Goal: Task Accomplishment & Management: Manage account settings

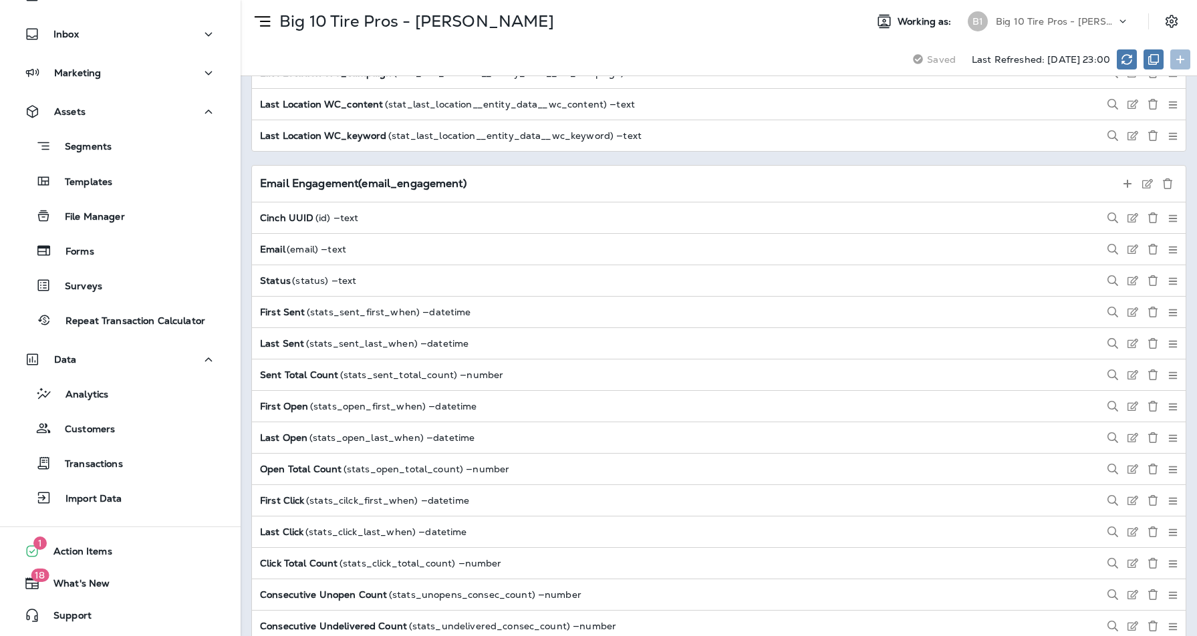
scroll to position [2959, 0]
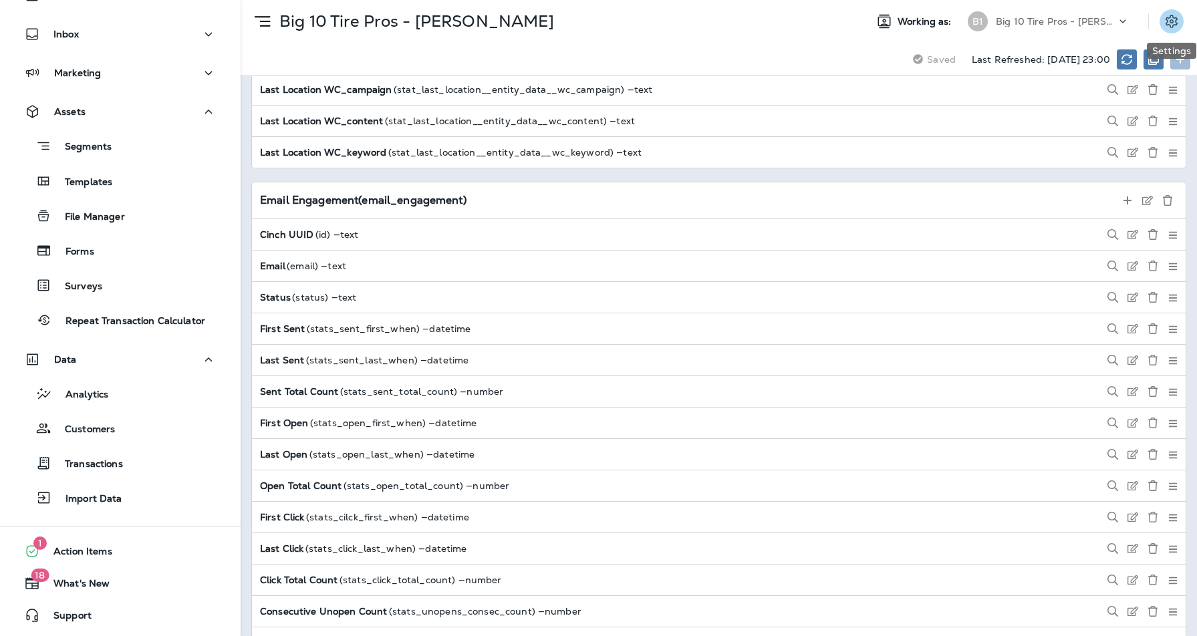
click at [1172, 21] on icon "Settings" at bounding box center [1172, 21] width 16 height 16
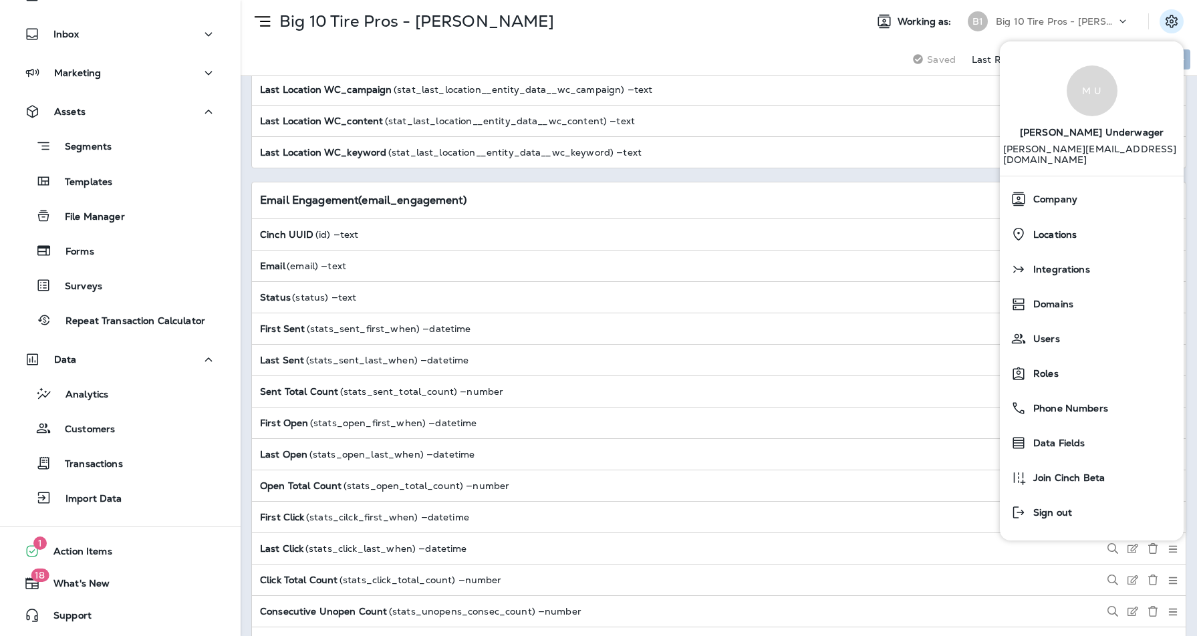
click at [1079, 21] on p "Big 10 Tire Pros - [PERSON_NAME]" at bounding box center [1056, 21] width 120 height 11
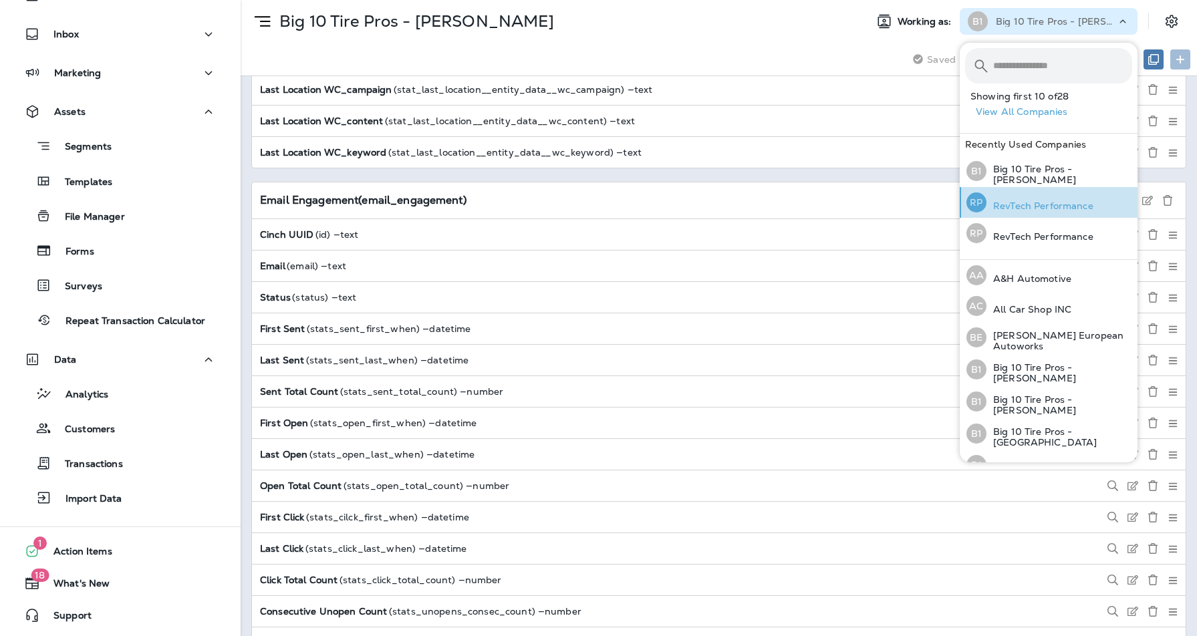
click at [1044, 203] on p "RevTech Performance" at bounding box center [1039, 206] width 107 height 11
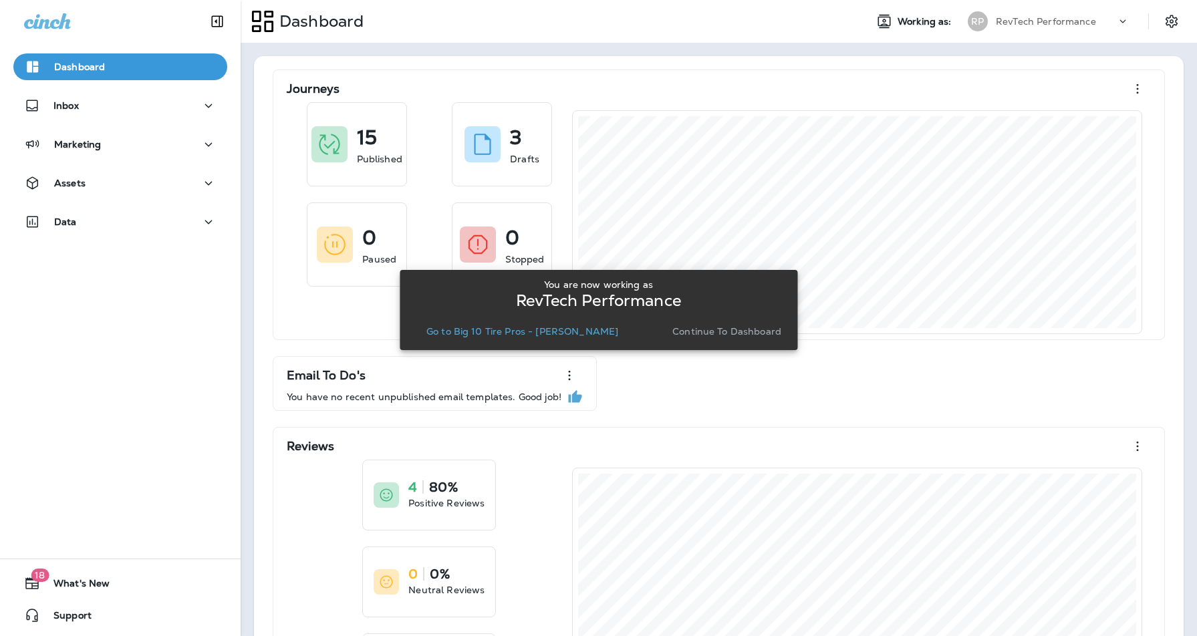
click at [921, 25] on span "Working as:" at bounding box center [926, 21] width 57 height 11
click at [921, 19] on span "Working as:" at bounding box center [926, 21] width 57 height 11
click at [1128, 20] on icon at bounding box center [1122, 21] width 13 height 13
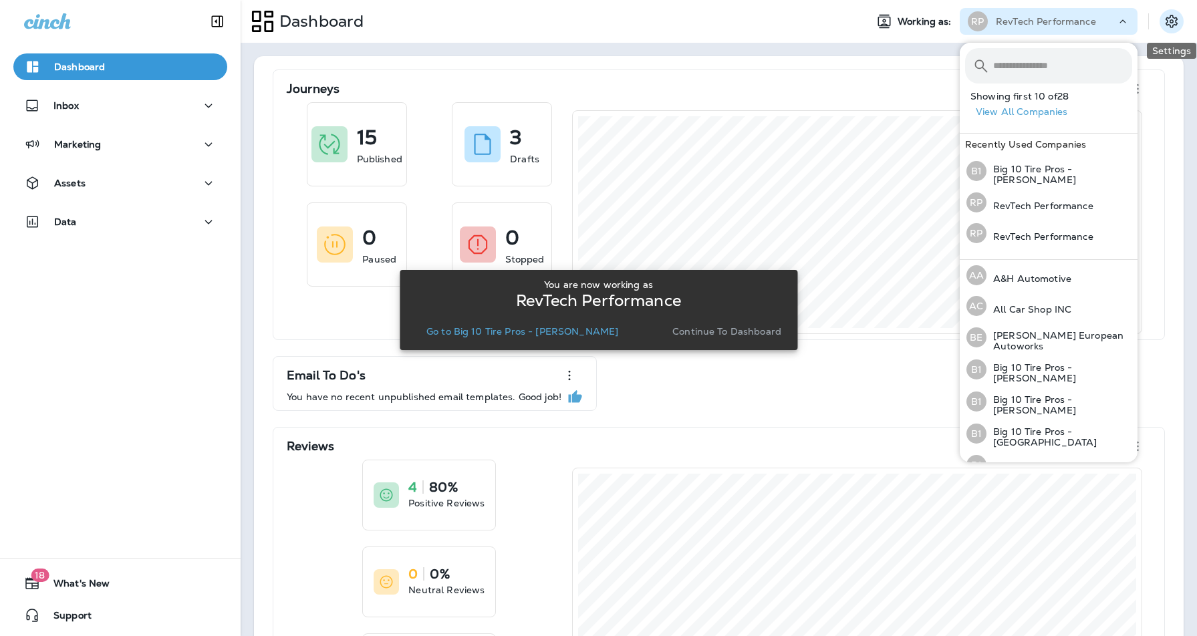
click at [1171, 21] on icon "Settings" at bounding box center [1172, 21] width 16 height 16
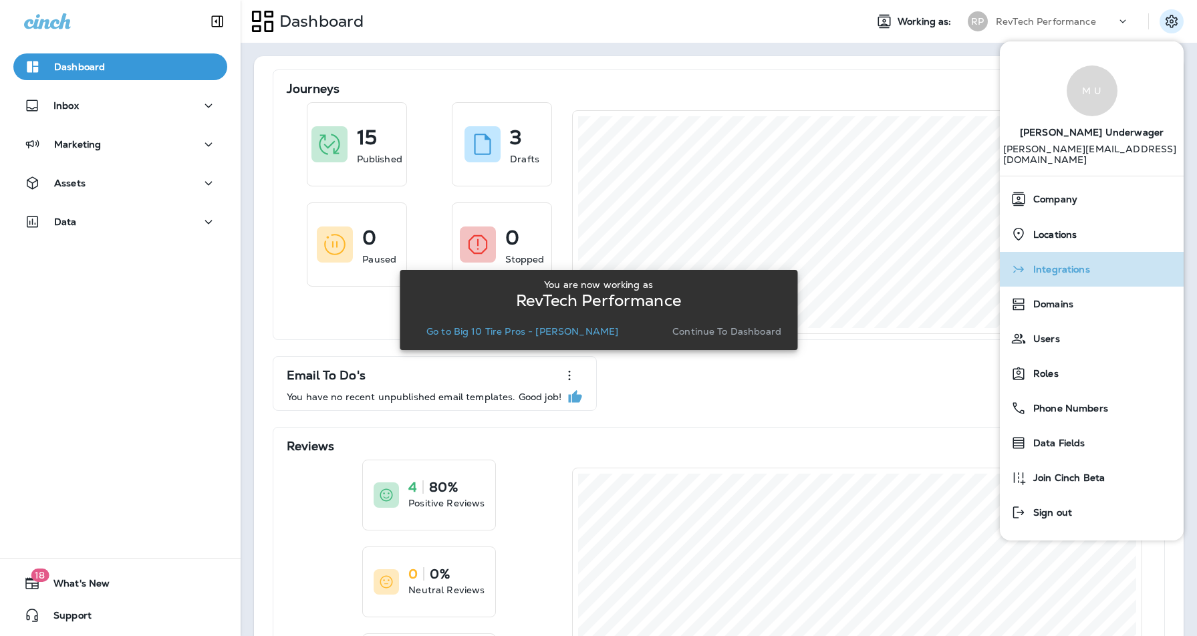
click at [1059, 264] on span "Integrations" at bounding box center [1058, 269] width 63 height 11
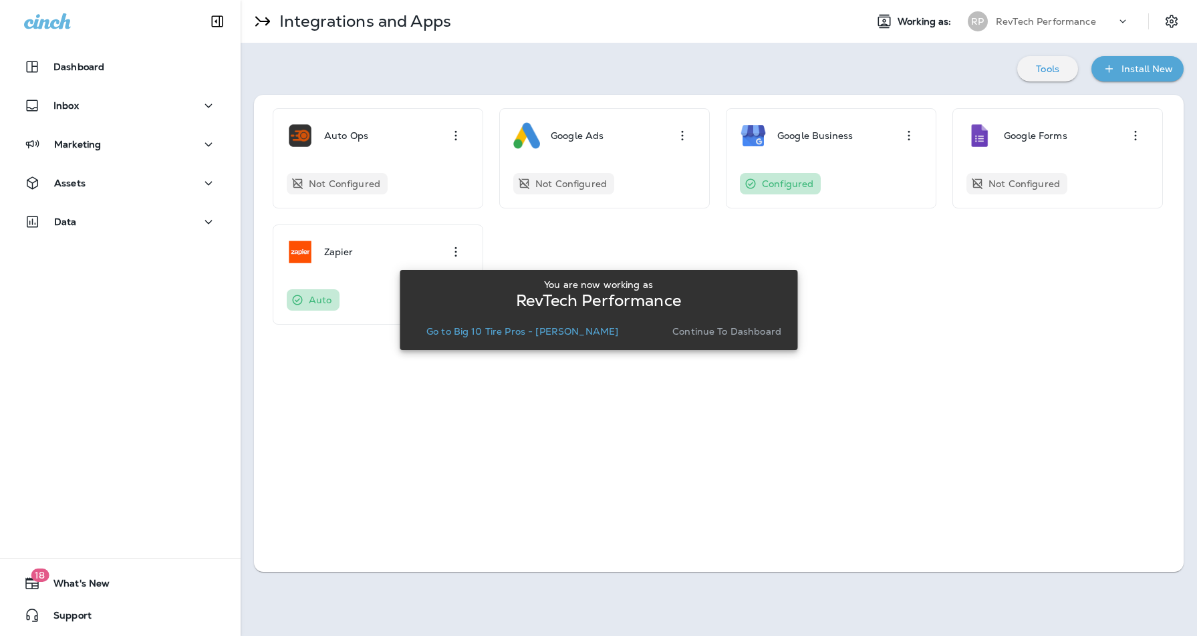
click at [1045, 19] on p "RevTech Performance" at bounding box center [1046, 21] width 100 height 11
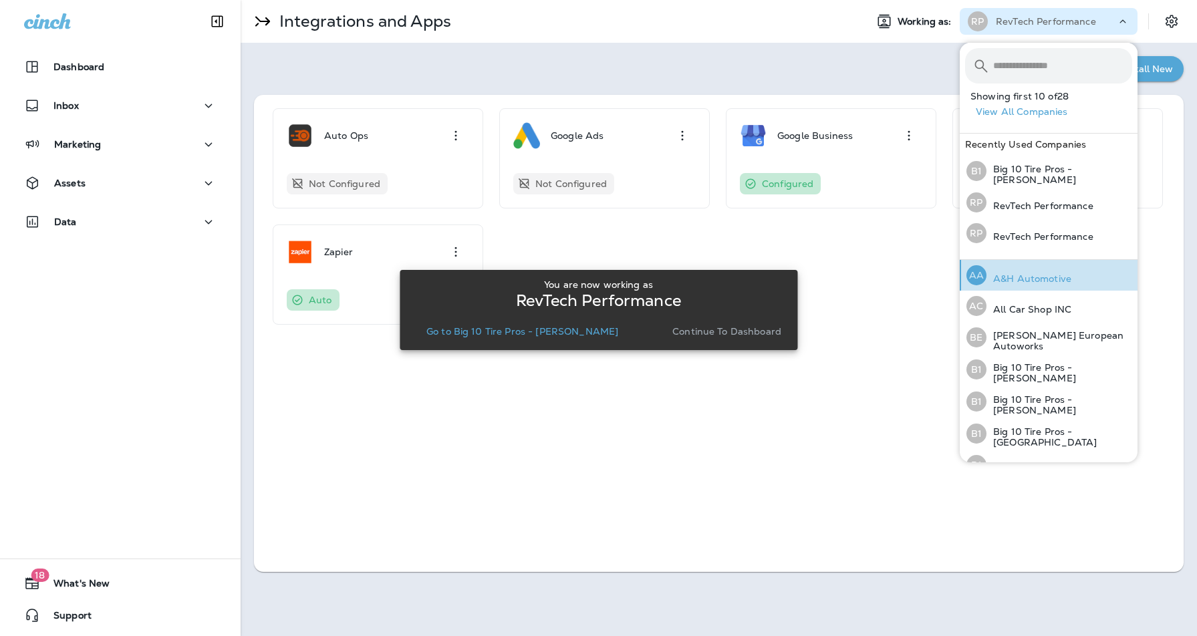
click at [1062, 279] on p "A&H Automotive" at bounding box center [1028, 278] width 85 height 11
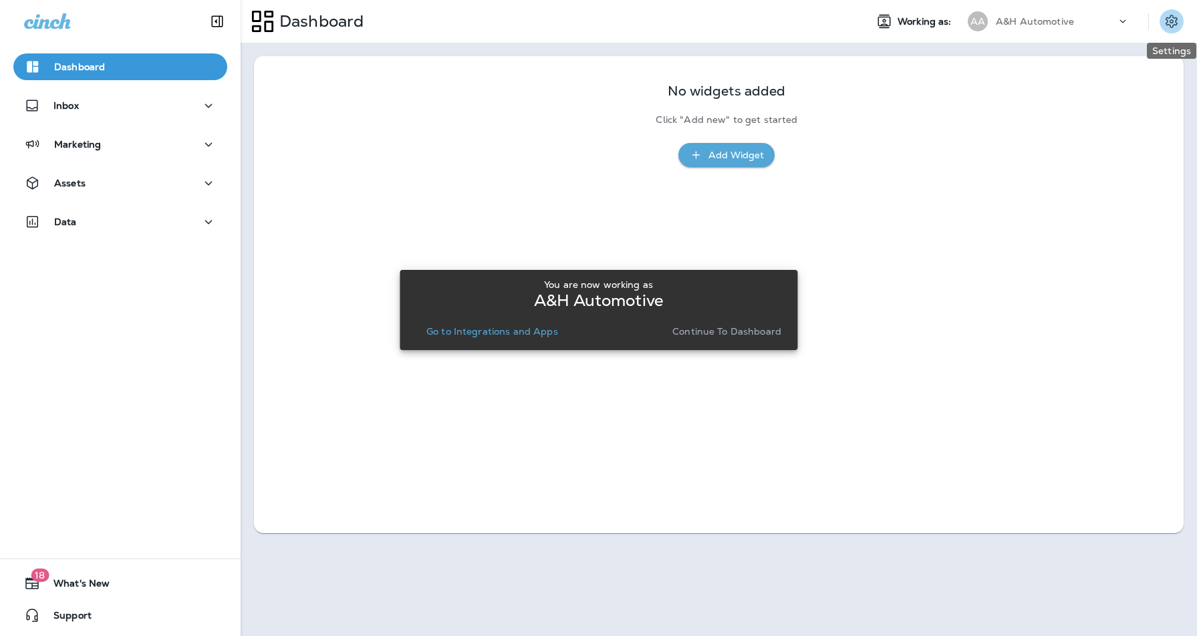
click at [1170, 15] on icon "Settings" at bounding box center [1172, 21] width 16 height 16
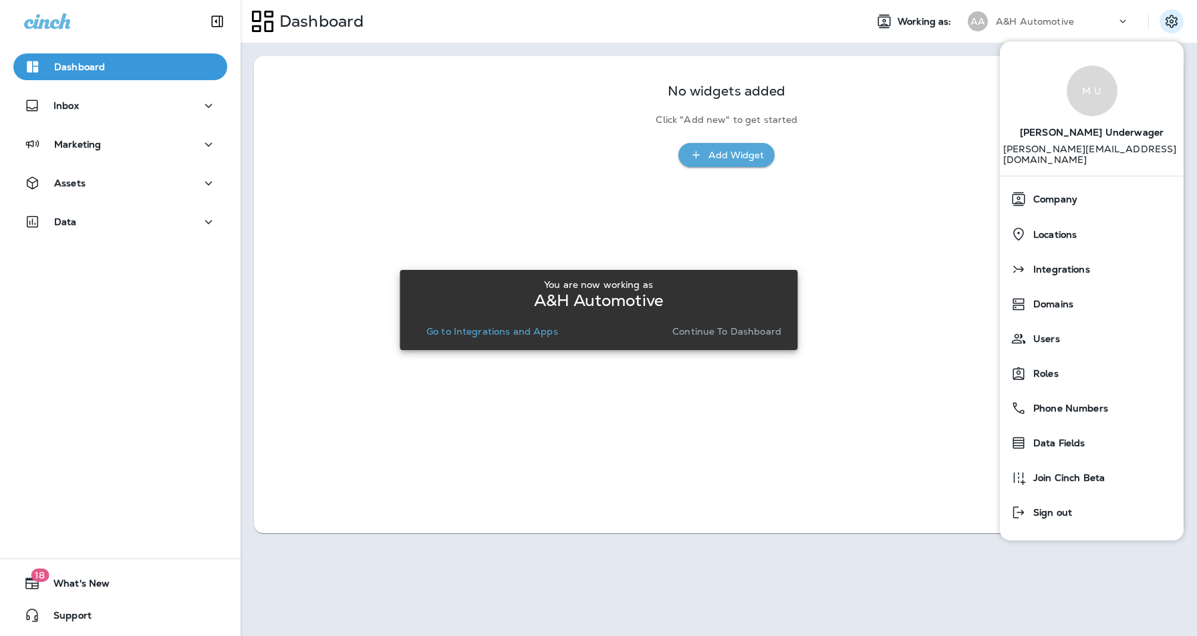
click at [1071, 16] on p "A&H Automotive" at bounding box center [1035, 21] width 78 height 11
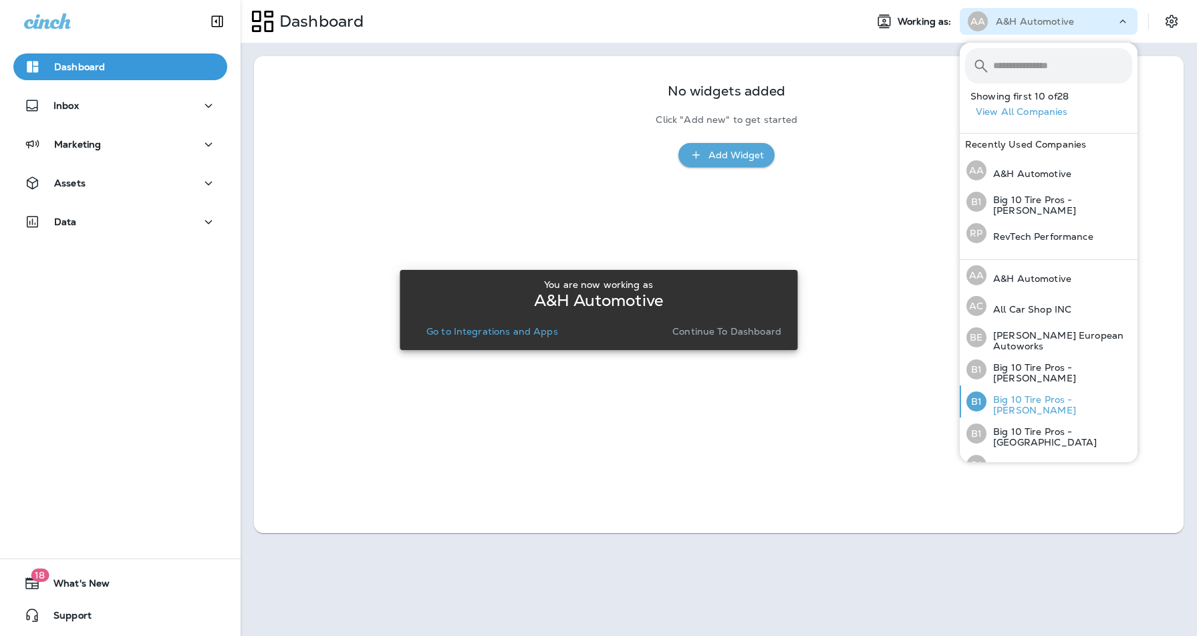
click at [1089, 401] on p "Big 10 Tire Pros - [PERSON_NAME]" at bounding box center [1059, 404] width 146 height 21
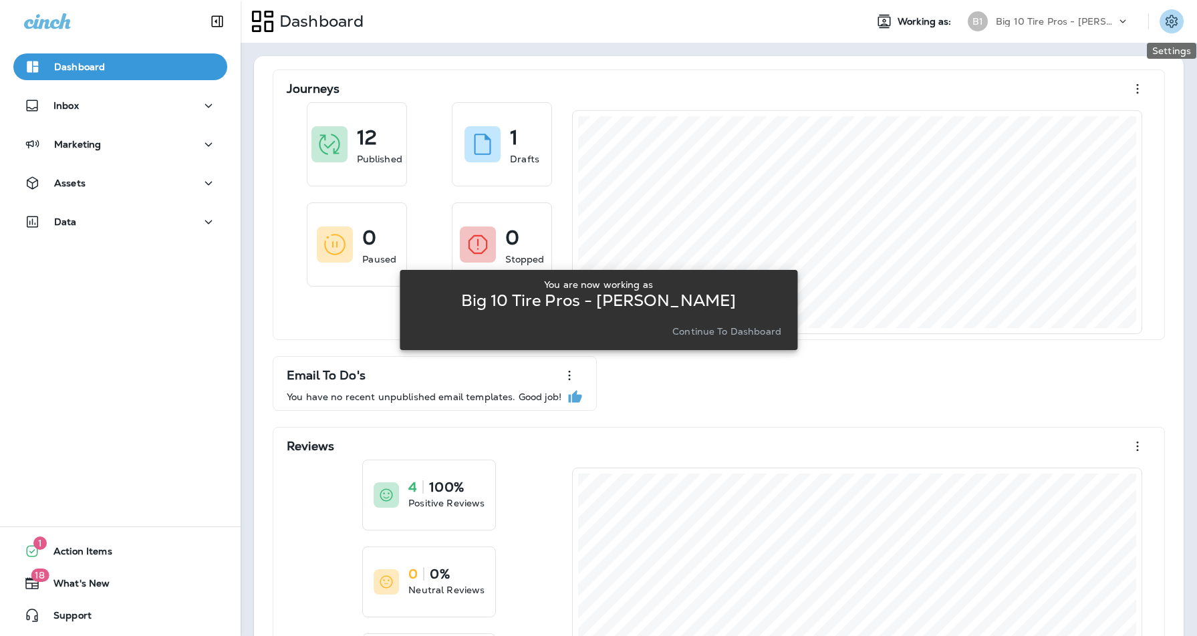
click at [1168, 21] on icon "Settings" at bounding box center [1172, 21] width 16 height 16
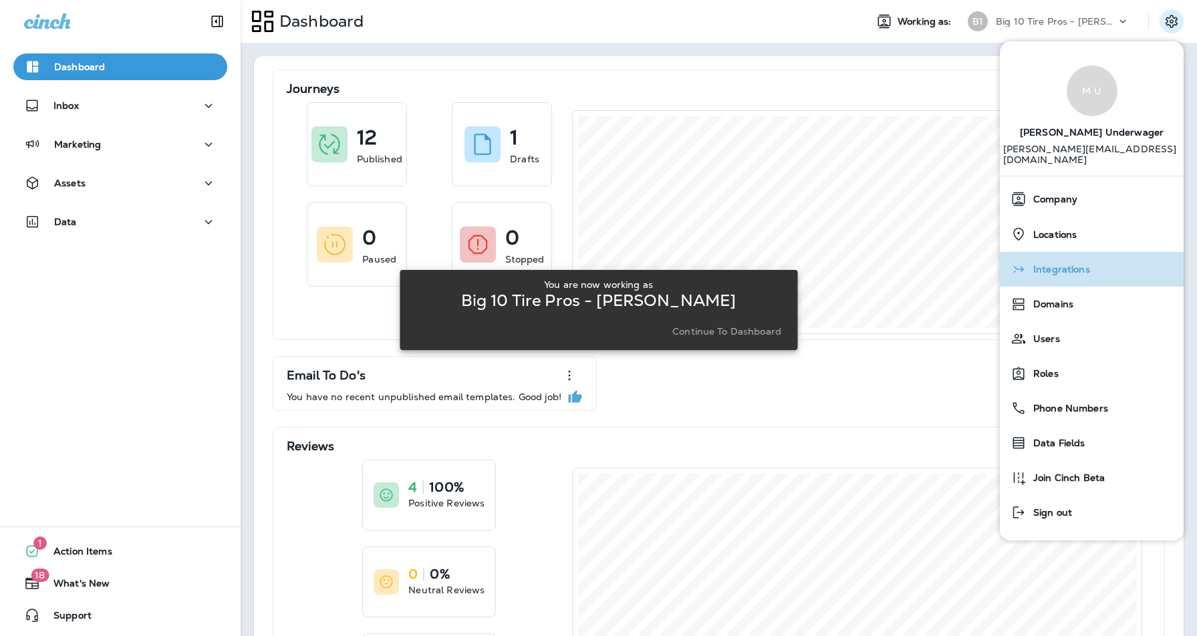
click at [1063, 264] on span "Integrations" at bounding box center [1058, 269] width 63 height 11
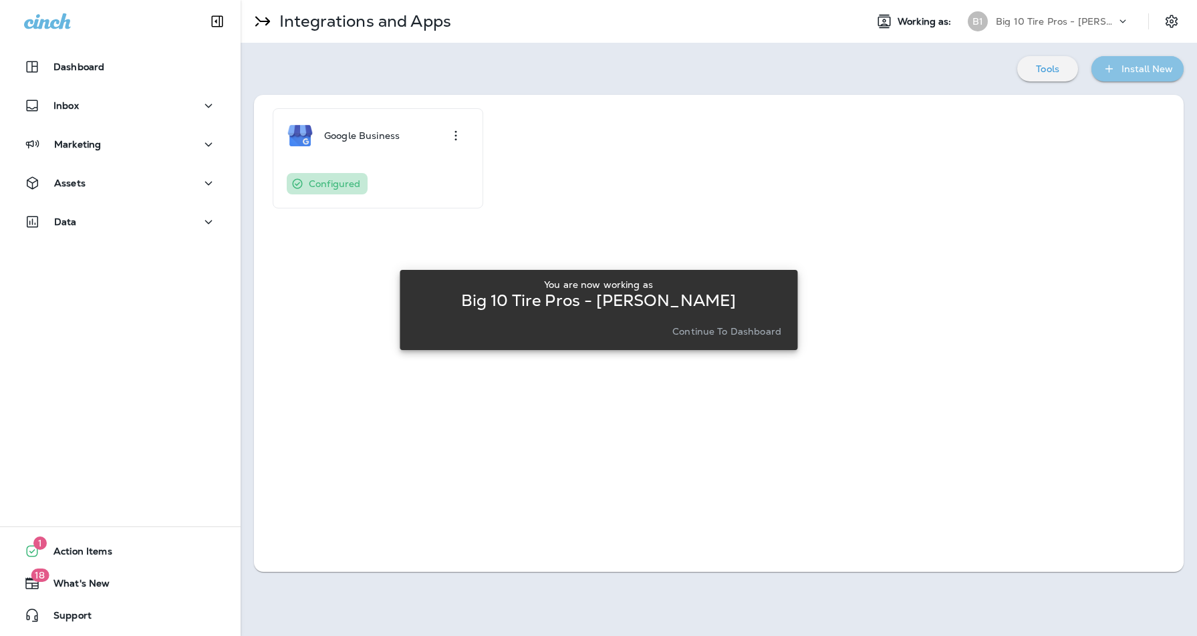
click at [1154, 69] on div "Install New" at bounding box center [1146, 69] width 51 height 17
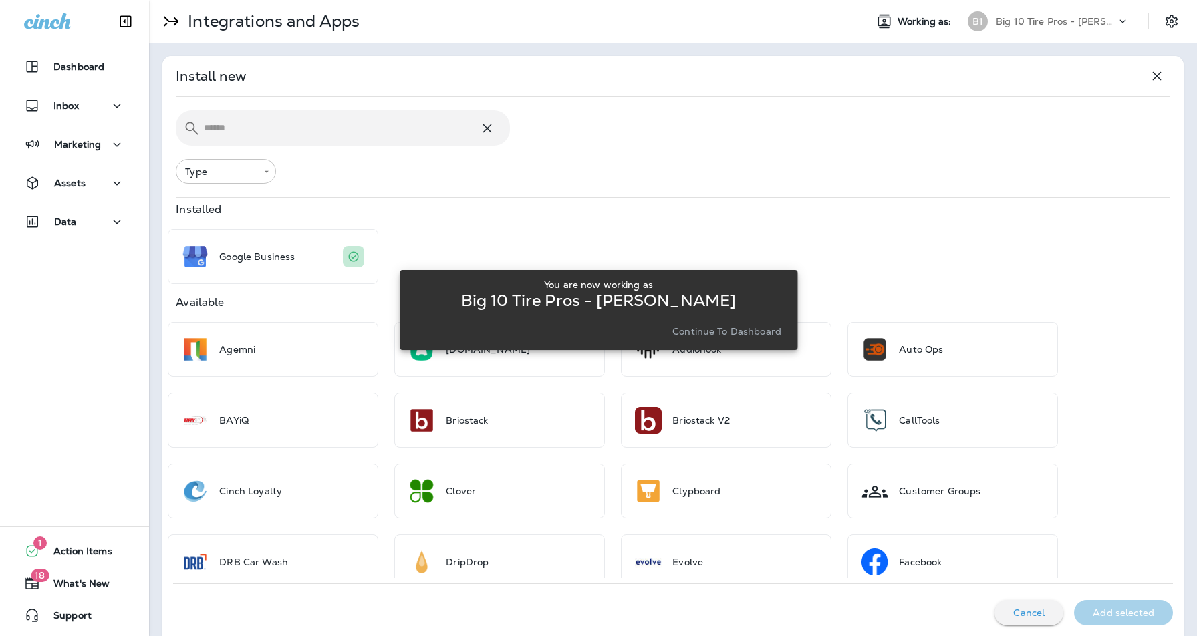
click at [406, 126] on div "You are now working as Big 10 Tire Pros - [PERSON_NAME] Continue to Dashboard" at bounding box center [599, 310] width 398 height 620
click at [715, 331] on p "Continue to Dashboard" at bounding box center [726, 331] width 109 height 11
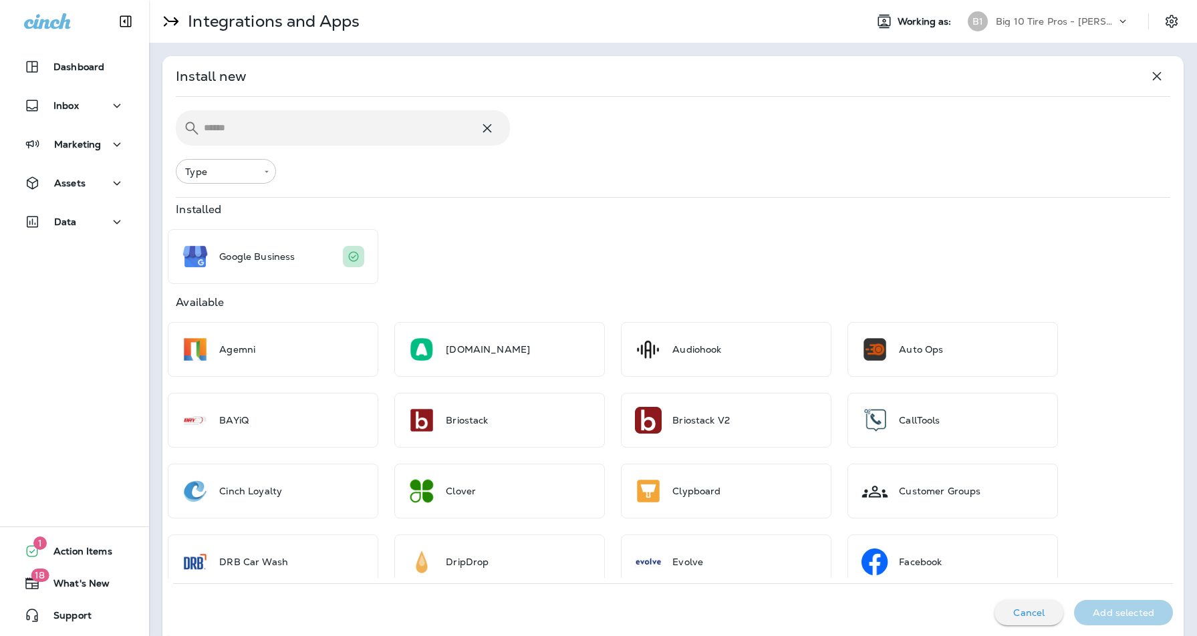
click at [280, 122] on input "text" at bounding box center [341, 127] width 275 height 35
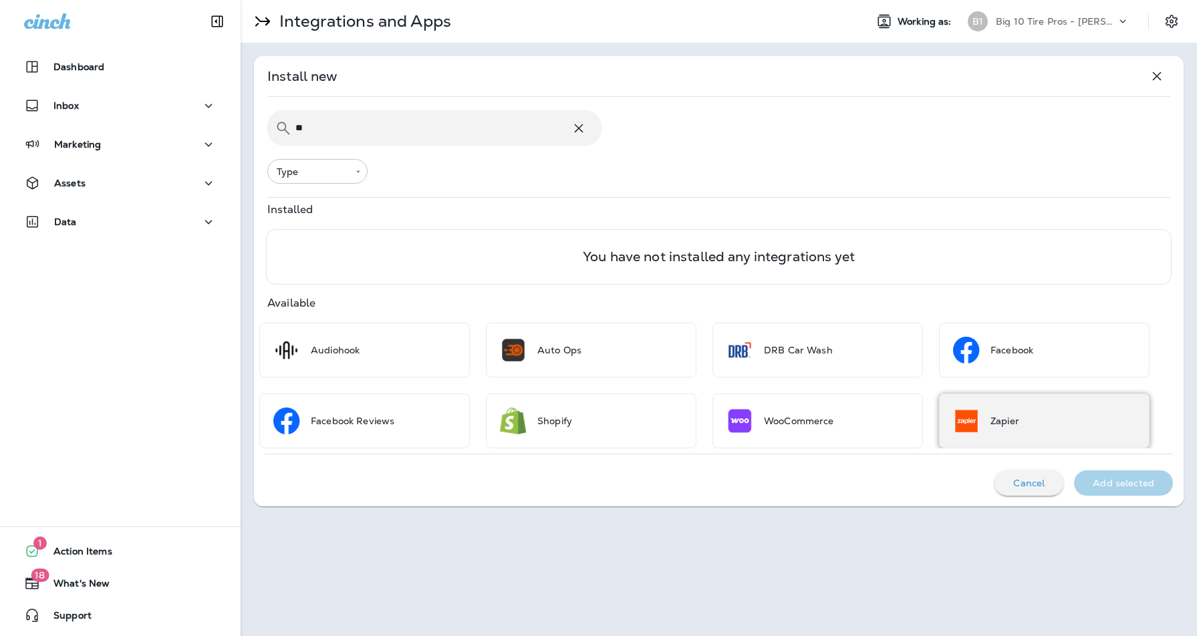
type input "**"
click at [972, 417] on img at bounding box center [966, 421] width 27 height 27
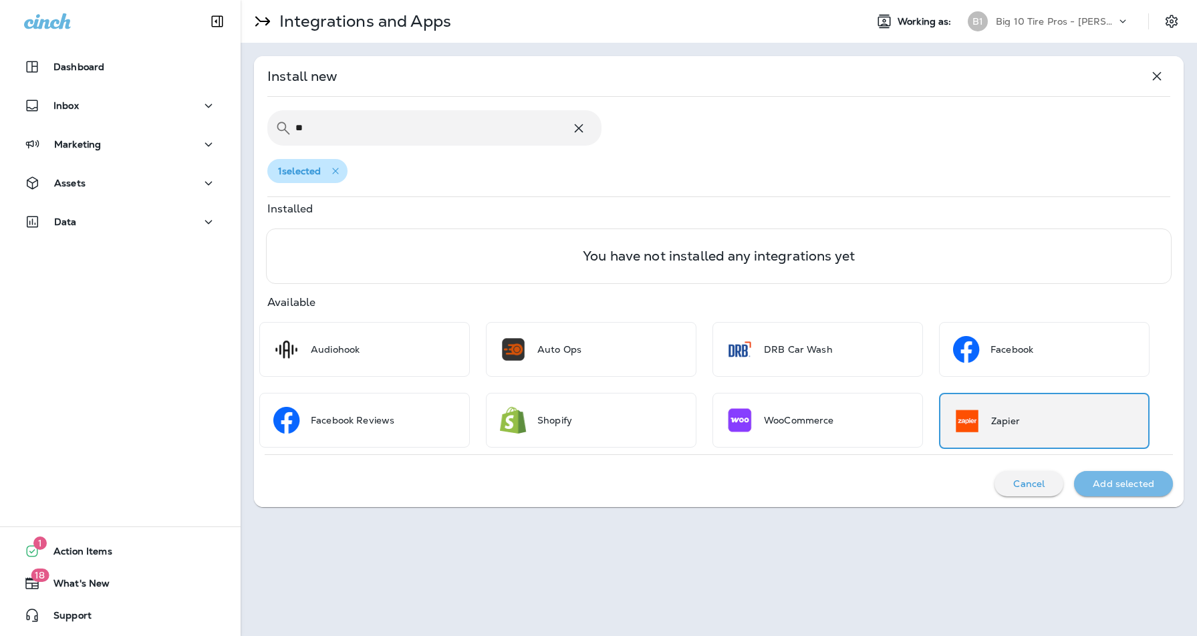
click at [1123, 486] on p "Add selected" at bounding box center [1123, 484] width 61 height 11
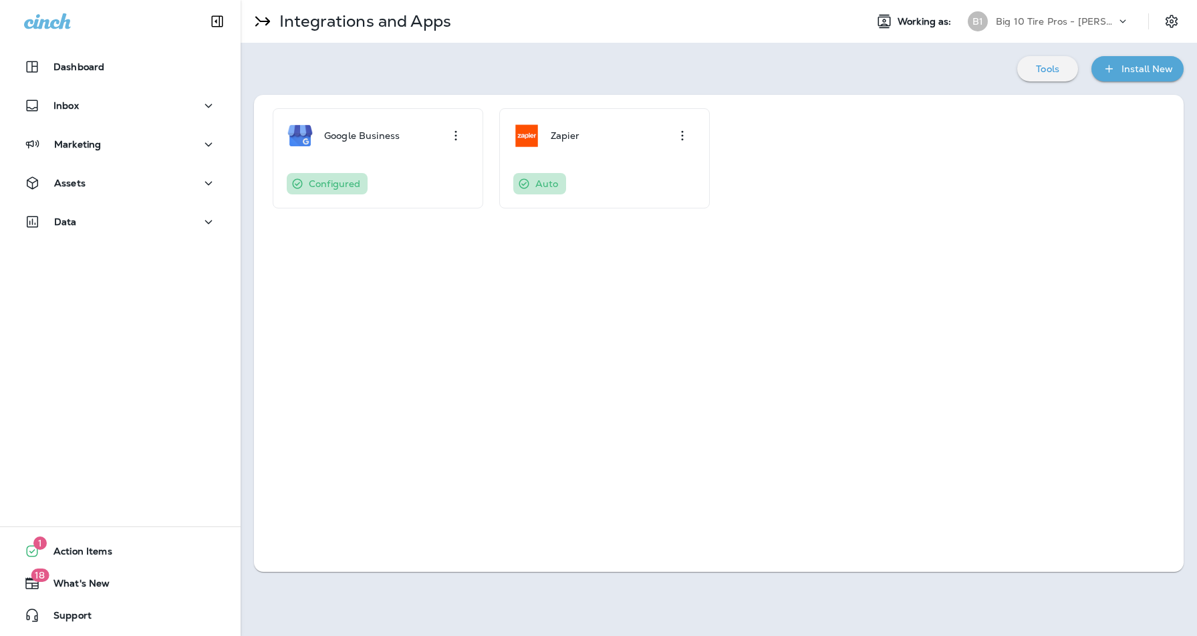
click at [1102, 22] on p "Big 10 Tire Pros - [PERSON_NAME]" at bounding box center [1056, 21] width 120 height 11
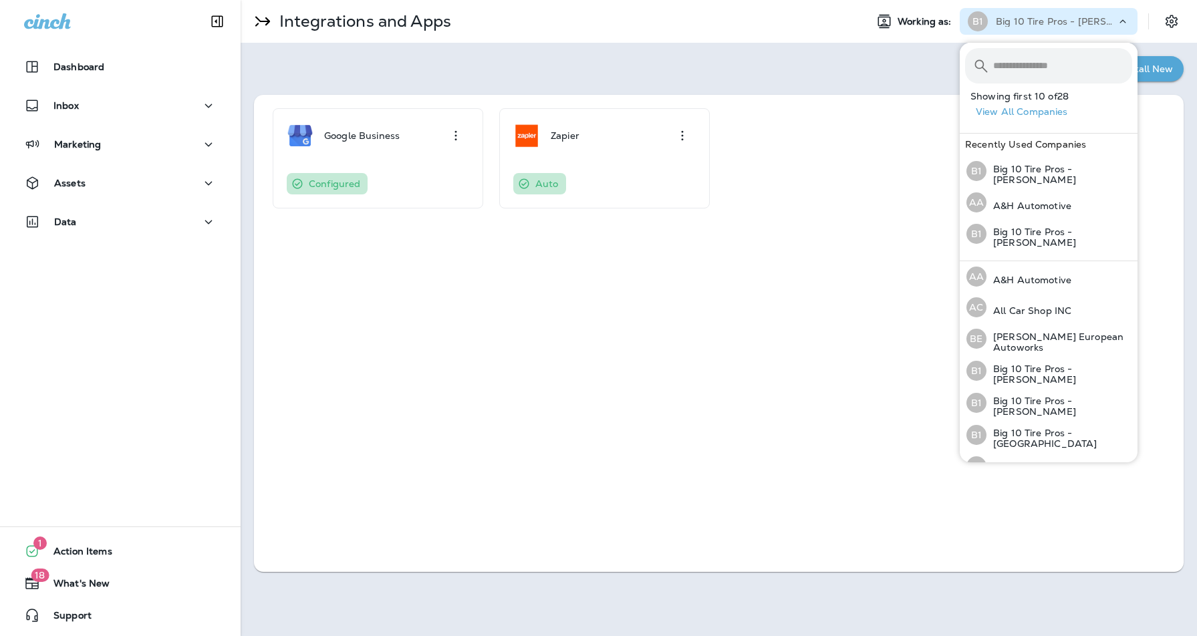
click at [1019, 66] on input "text" at bounding box center [1062, 65] width 139 height 35
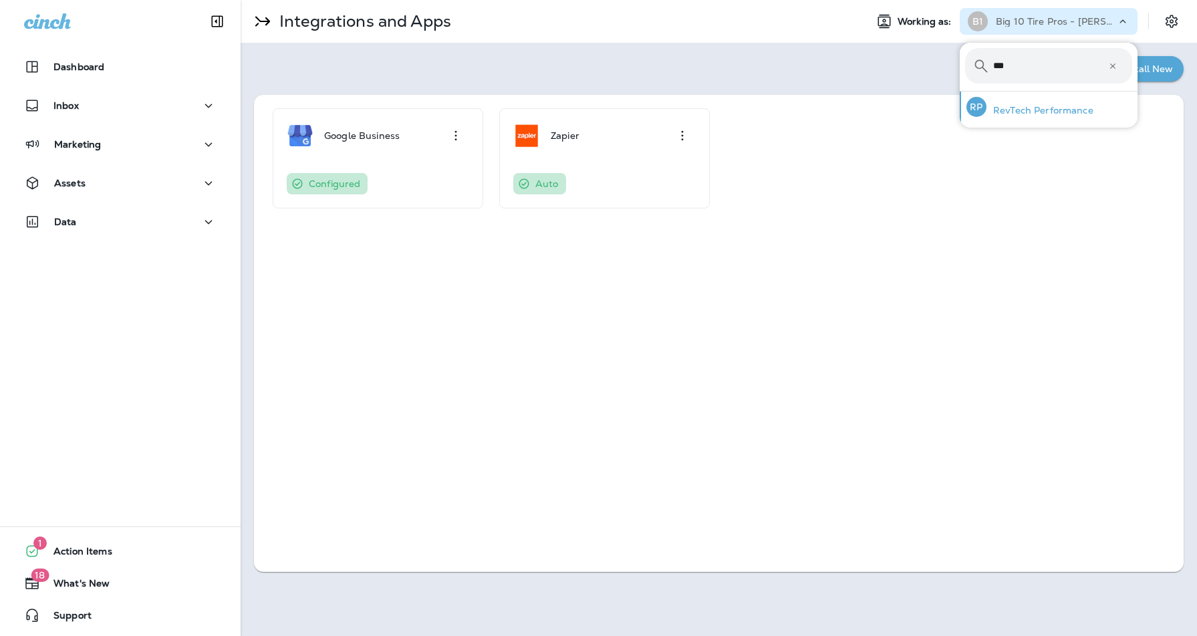
type input "***"
click at [1014, 110] on p "RevTech Performance" at bounding box center [1039, 110] width 107 height 11
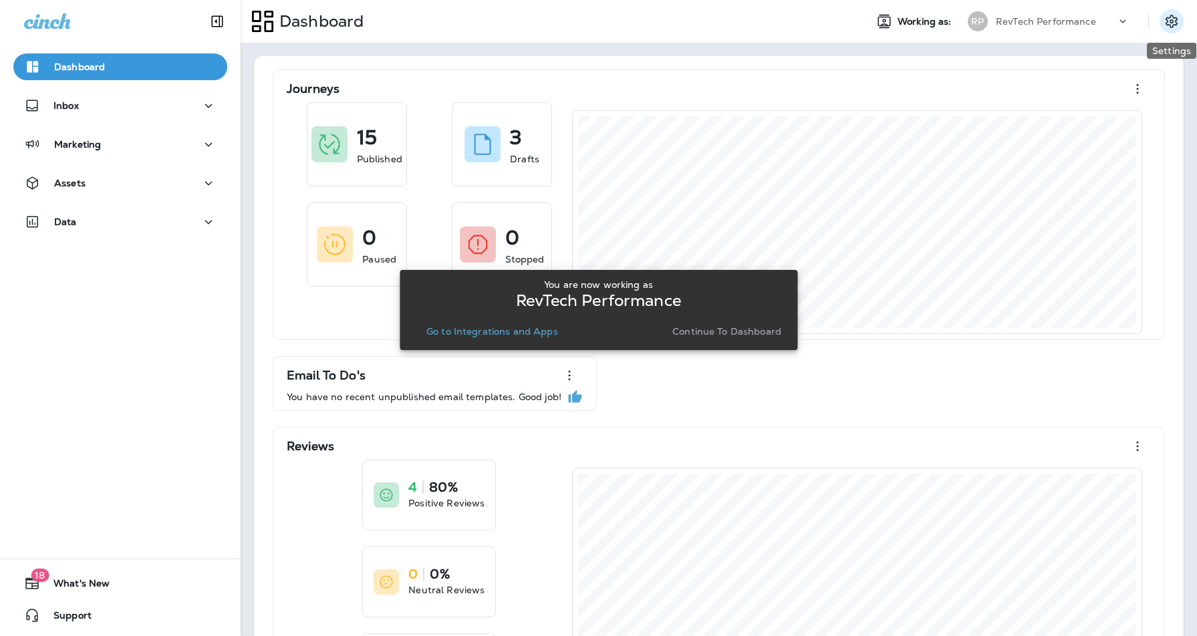
click at [1170, 18] on icon "Settings" at bounding box center [1172, 21] width 16 height 16
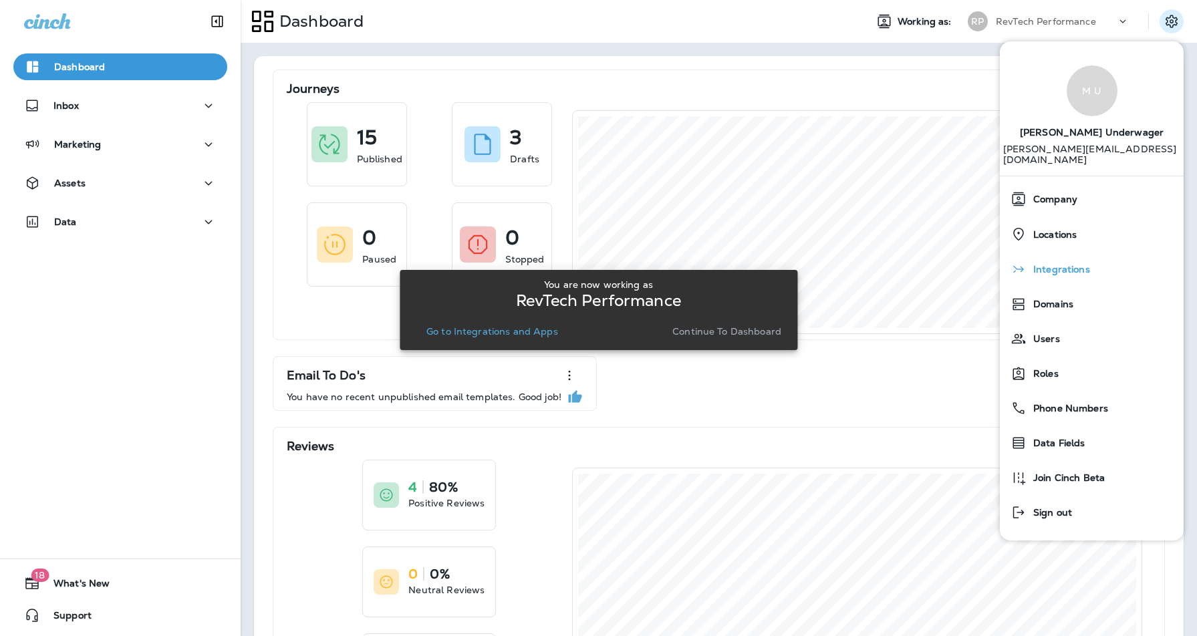
click at [1065, 264] on span "Integrations" at bounding box center [1058, 269] width 63 height 11
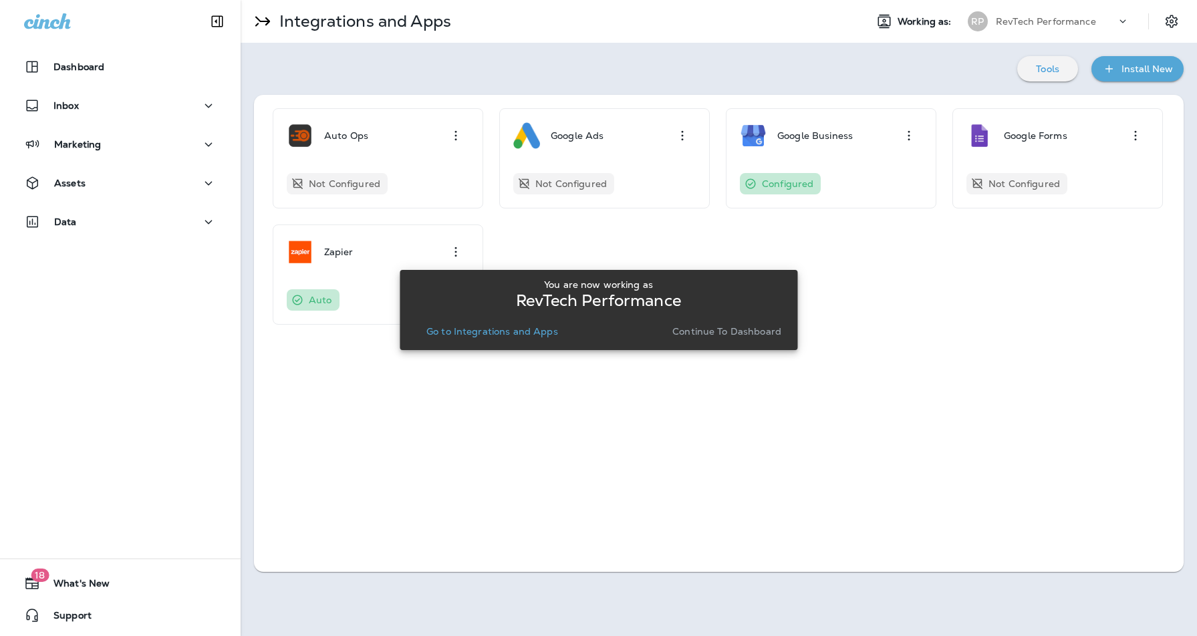
click at [865, 267] on div "Auto Ops Not Configured Google Ads Not Configured Google Business Configured Go…" at bounding box center [718, 216] width 903 height 217
click at [949, 258] on div "Auto Ops Not Configured Google Ads Not Configured Google Business Configured Go…" at bounding box center [718, 216] width 903 height 217
click at [455, 247] on div "You are now working as RevTech Performance Go to Integrations and Apps Continue…" at bounding box center [599, 310] width 398 height 620
click at [1119, 21] on icon at bounding box center [1122, 21] width 13 height 13
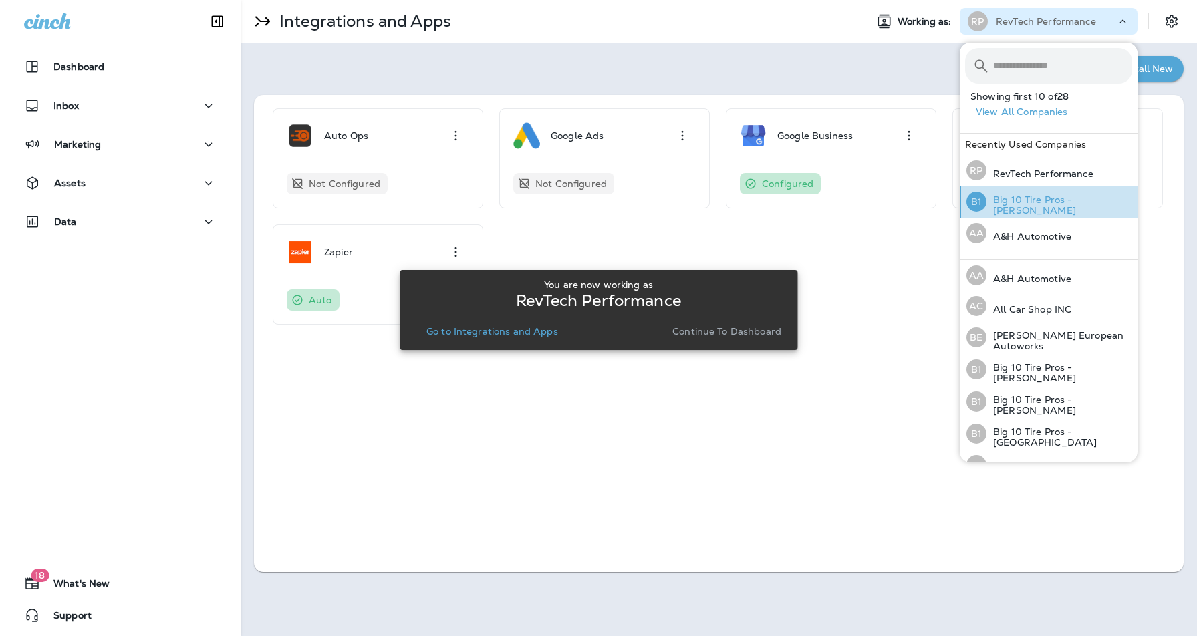
click at [1077, 205] on p "Big 10 Tire Pros - [PERSON_NAME]" at bounding box center [1059, 204] width 146 height 21
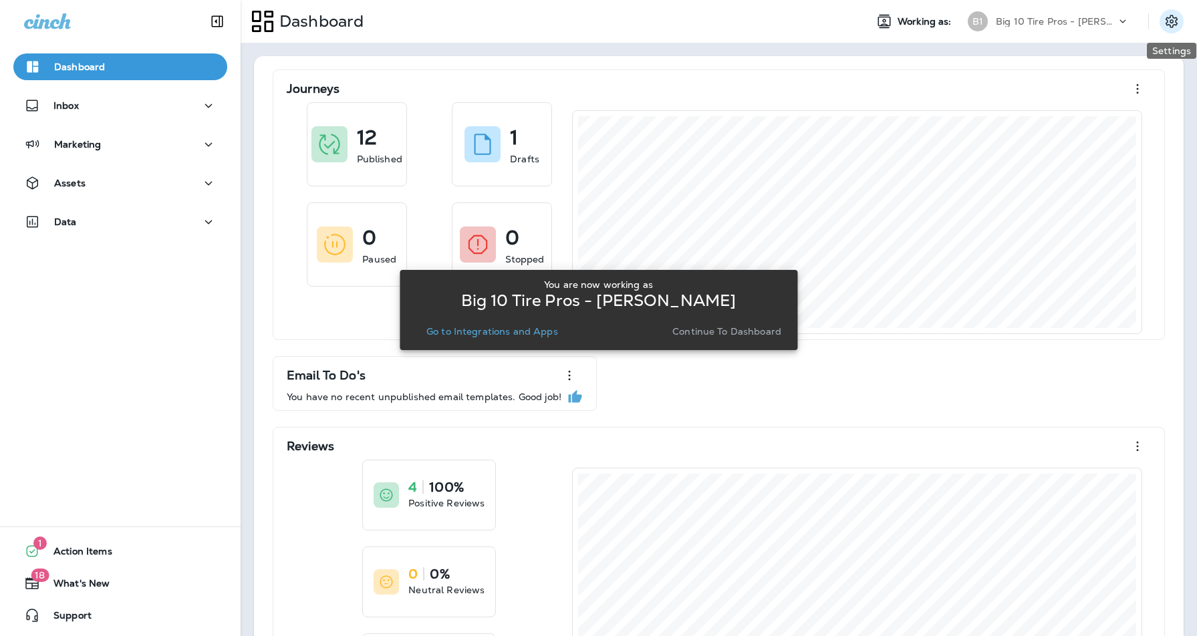
click at [1168, 20] on icon "Settings" at bounding box center [1172, 21] width 12 height 13
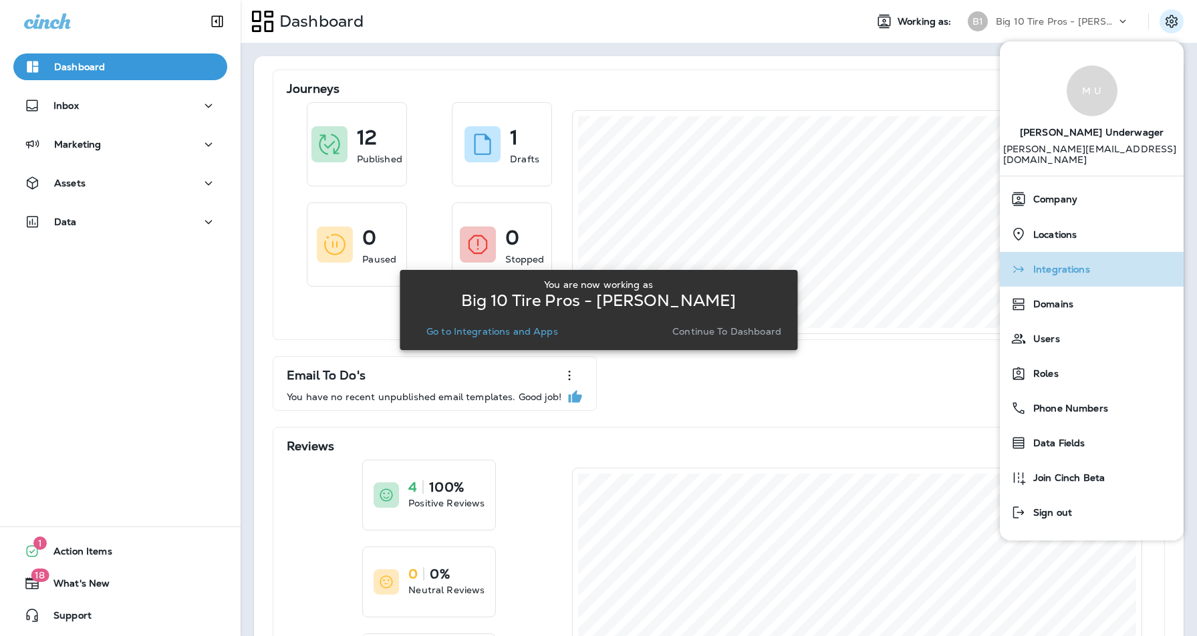
click at [1067, 264] on span "Integrations" at bounding box center [1058, 269] width 63 height 11
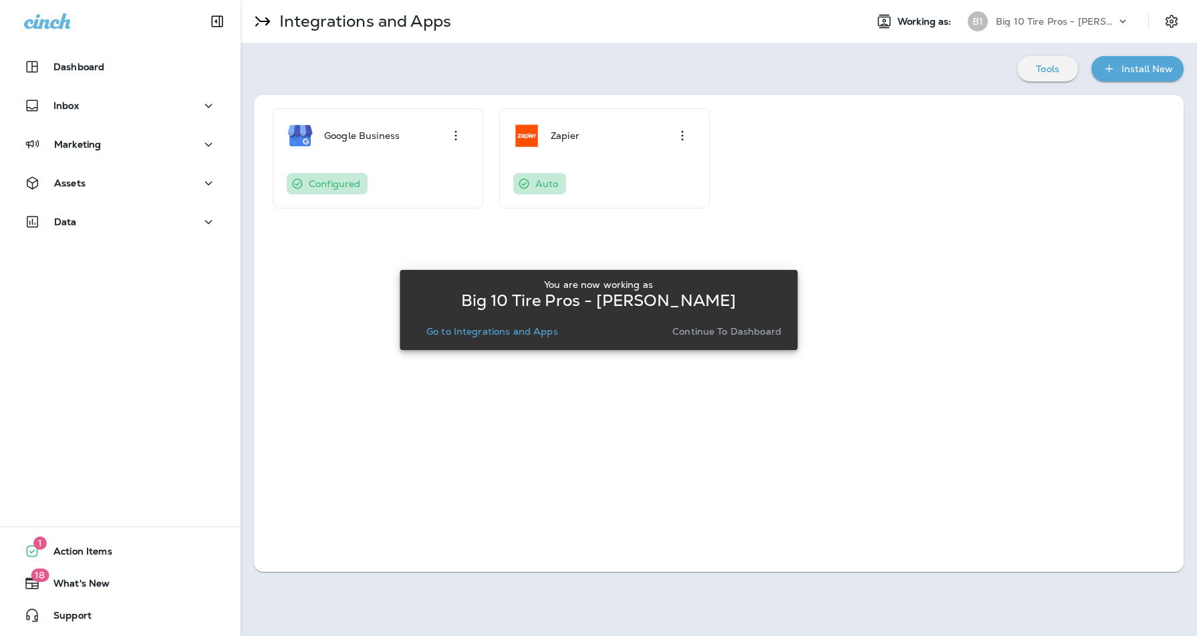
click at [677, 132] on div "You are now working as Big 10 Tire Pros - [PERSON_NAME] Go to Integrations and …" at bounding box center [599, 310] width 398 height 620
click at [682, 132] on div "You are now working as Big 10 Tire Pros - [PERSON_NAME] Go to Integrations and …" at bounding box center [599, 310] width 398 height 620
click at [714, 331] on p "Continue to Dashboard" at bounding box center [726, 331] width 109 height 11
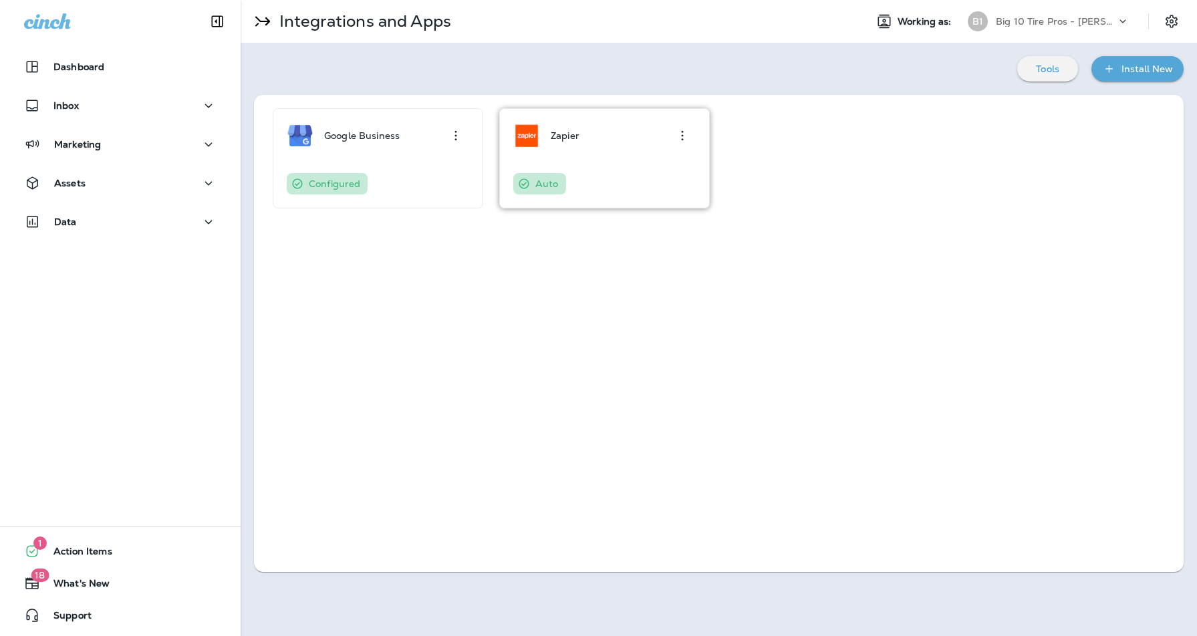
click at [684, 136] on icon "button" at bounding box center [682, 136] width 16 height 16
click at [665, 172] on div "Configure" at bounding box center [662, 173] width 45 height 16
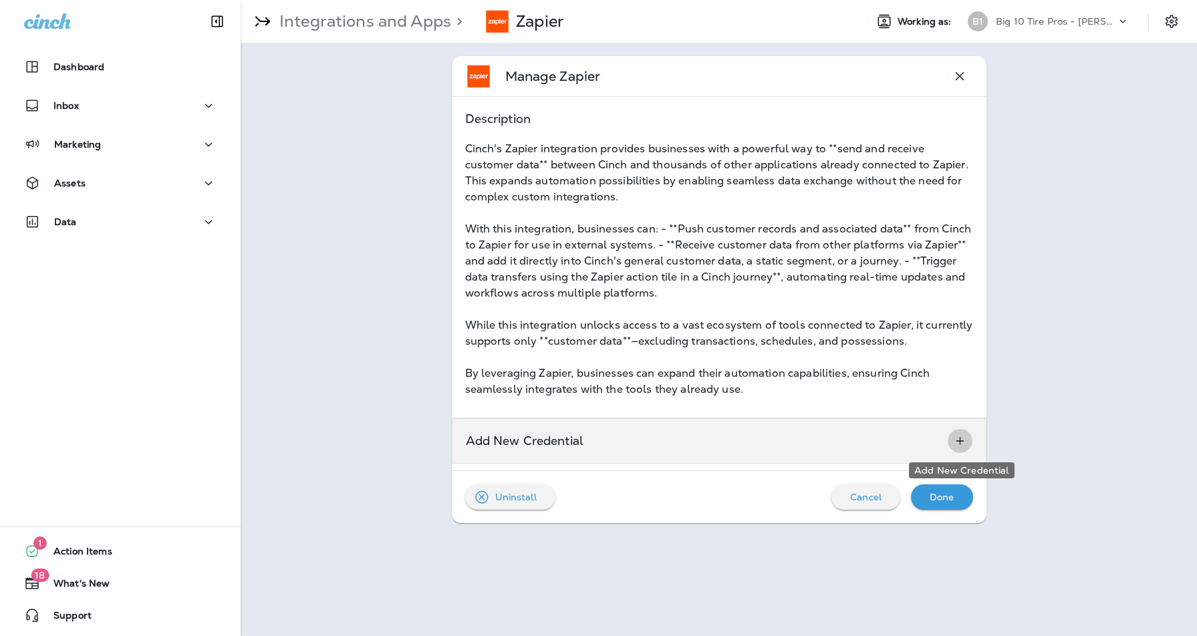
click at [959, 444] on icon "Add New Credential" at bounding box center [959, 440] width 7 height 7
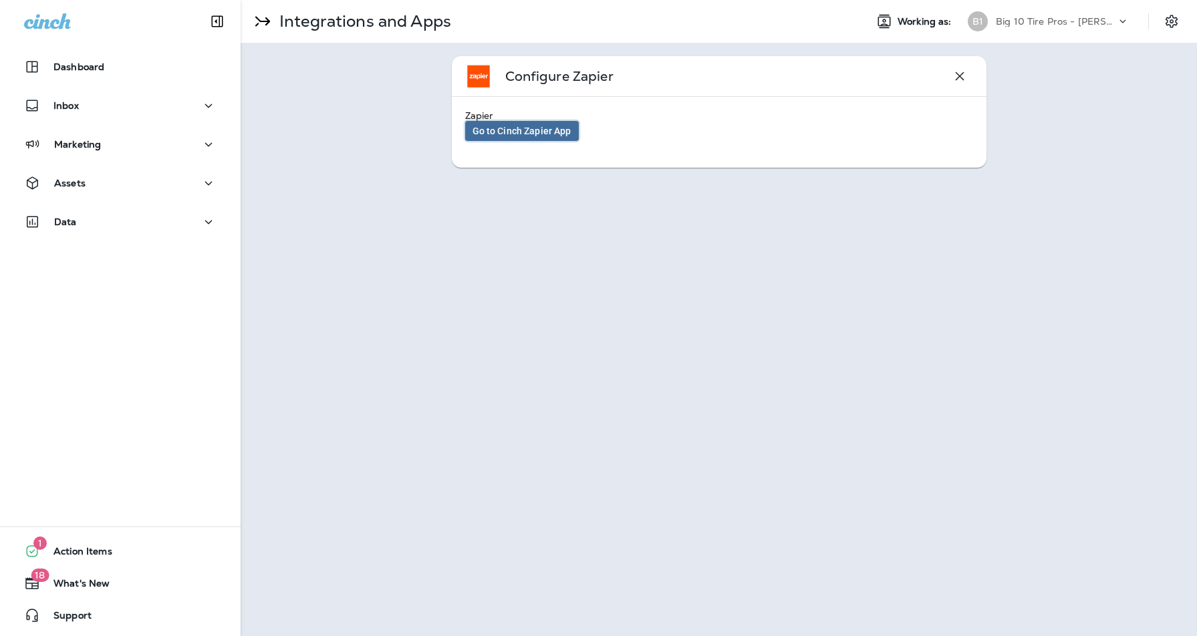
click at [519, 131] on span "Go to Cinch Zapier App" at bounding box center [522, 130] width 99 height 9
click at [1113, 23] on div "Big 10 Tire Pros - [PERSON_NAME]" at bounding box center [1056, 21] width 120 height 20
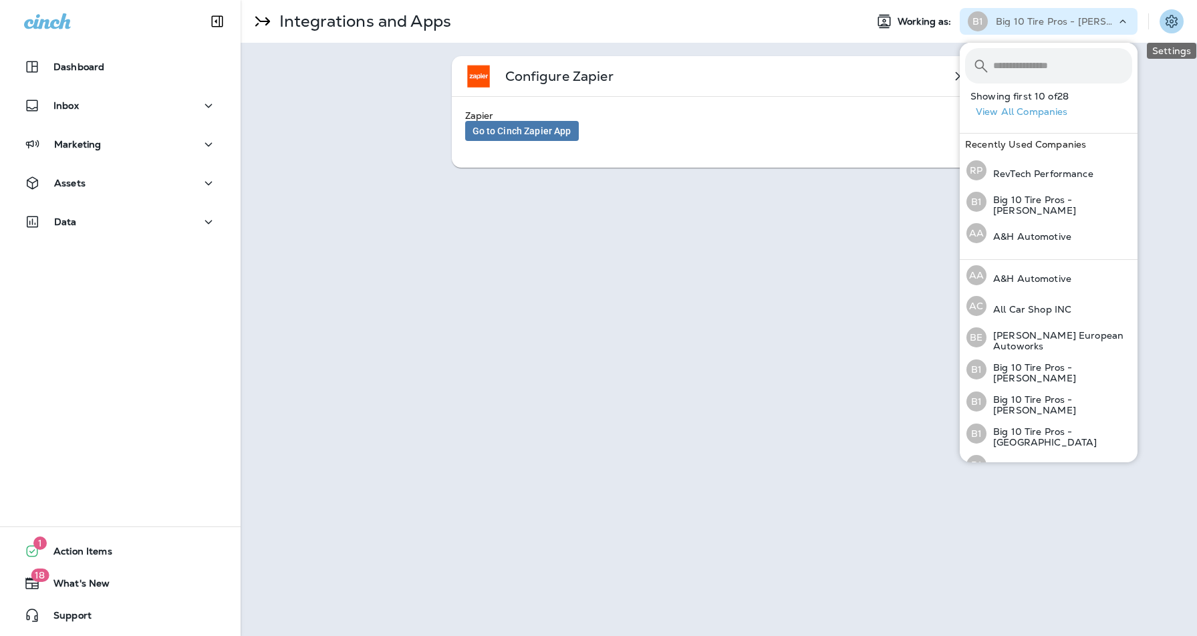
click at [1164, 26] on icon "Settings" at bounding box center [1172, 21] width 16 height 16
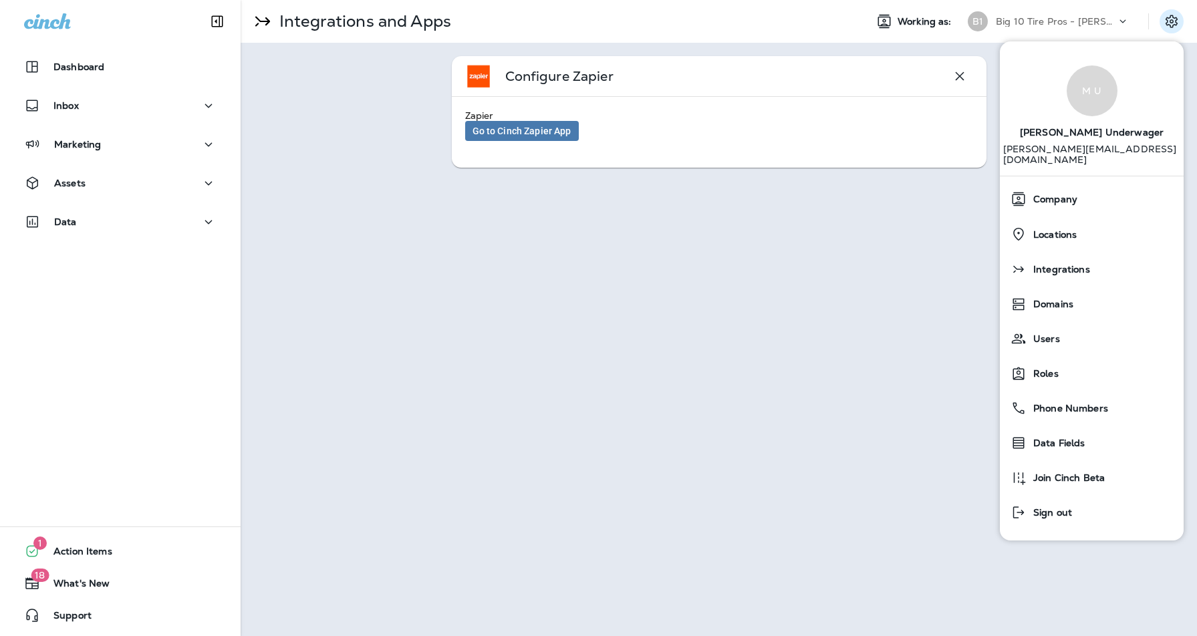
click at [723, 352] on div "Integrations and Apps Working as: B1 Big 10 Tire Pros - [PERSON_NAME] Configure…" at bounding box center [719, 318] width 956 height 636
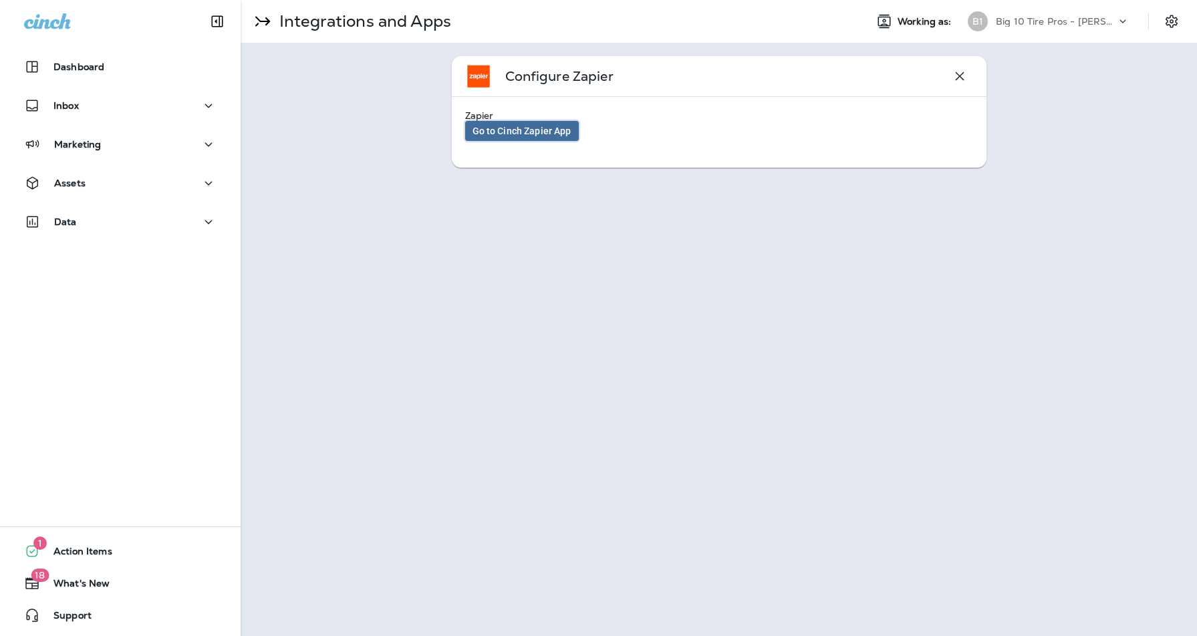
click at [513, 132] on span "Go to Cinch Zapier App" at bounding box center [522, 130] width 99 height 9
click at [192, 224] on div "Data" at bounding box center [120, 222] width 192 height 17
click at [1170, 21] on icon "Settings" at bounding box center [1172, 21] width 12 height 13
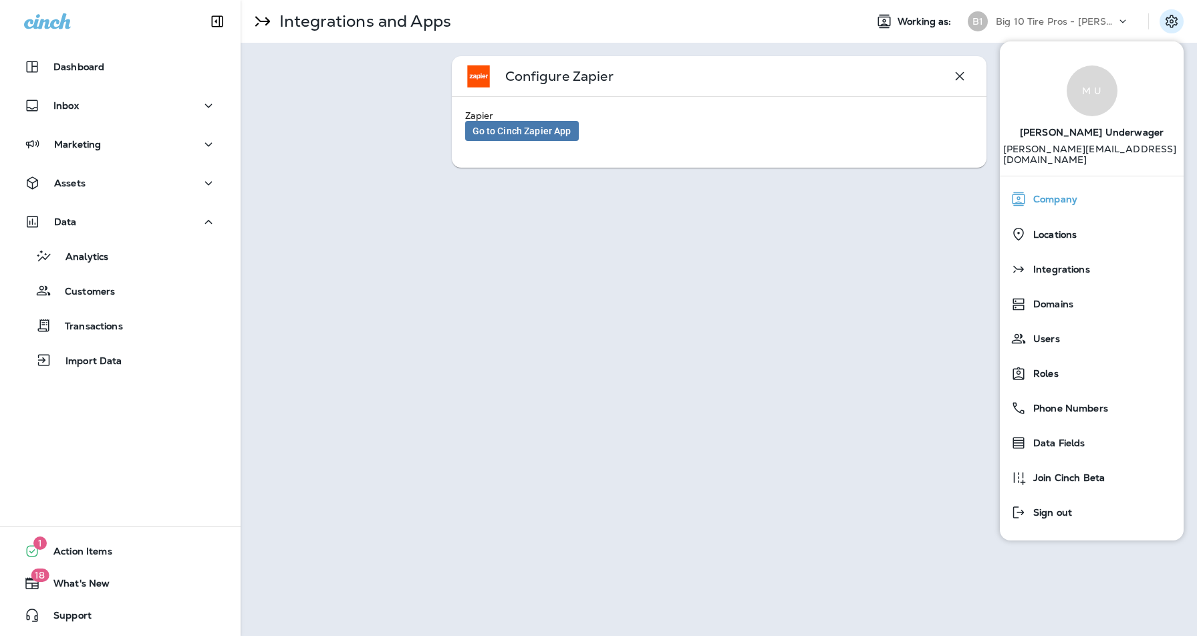
click at [1041, 194] on span "Company" at bounding box center [1052, 199] width 51 height 11
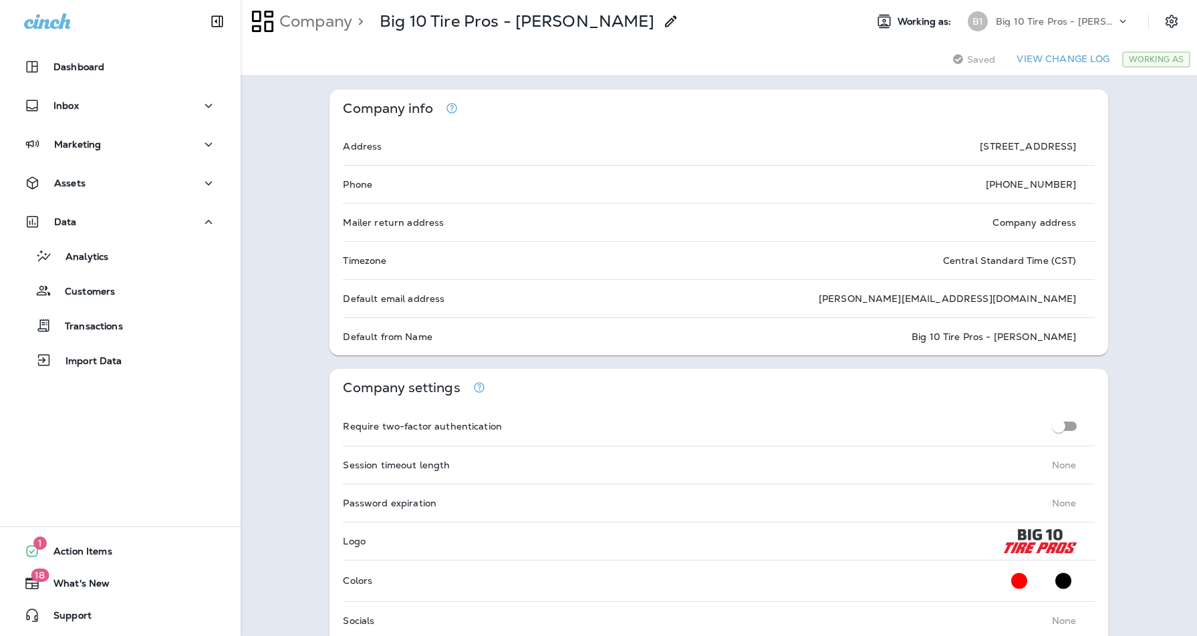
click at [1093, 16] on p "Big 10 Tire Pros - [PERSON_NAME]" at bounding box center [1056, 21] width 120 height 11
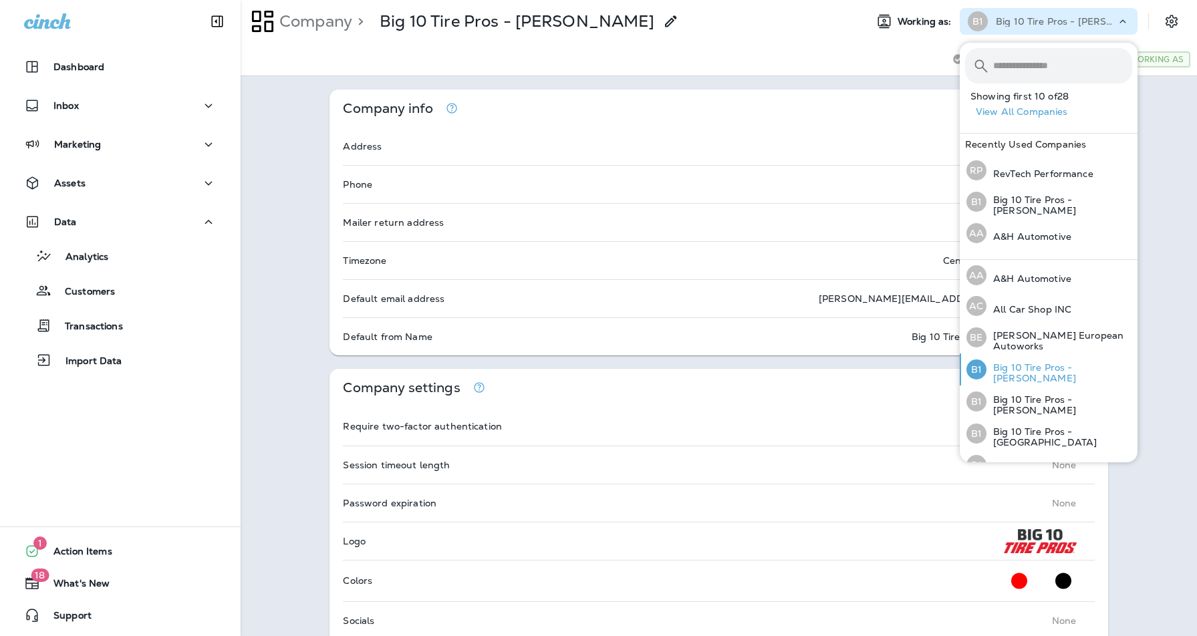
click at [1097, 371] on p "Big 10 Tire Pros - [PERSON_NAME]" at bounding box center [1059, 372] width 146 height 21
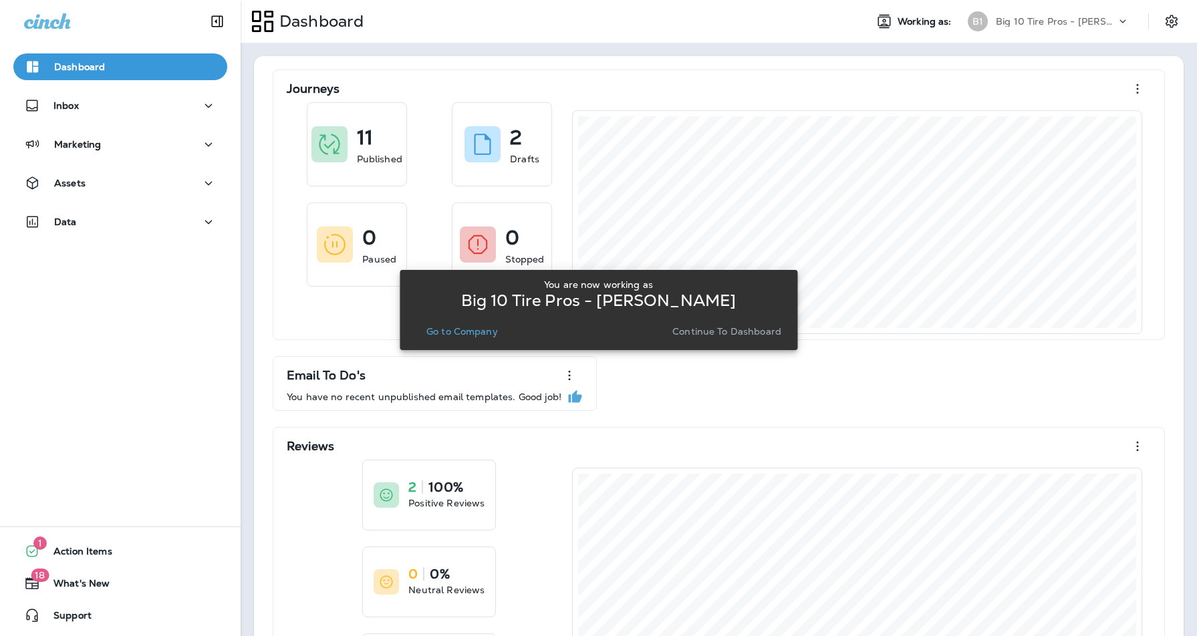
click at [1112, 21] on div "Big 10 Tire Pros - [PERSON_NAME]" at bounding box center [1056, 21] width 120 height 20
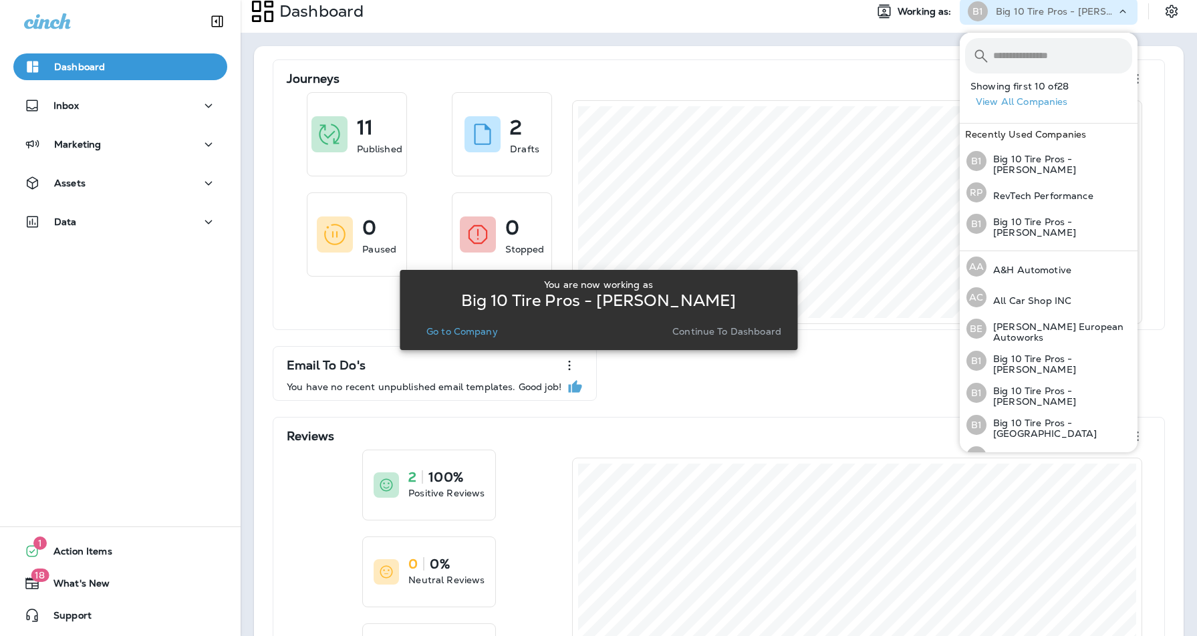
click at [817, 47] on div "Journeys 11 Published 2 Drafts 0 Paused 0 Stopped Email To Do's You have no rec…" at bounding box center [719, 423] width 930 height 755
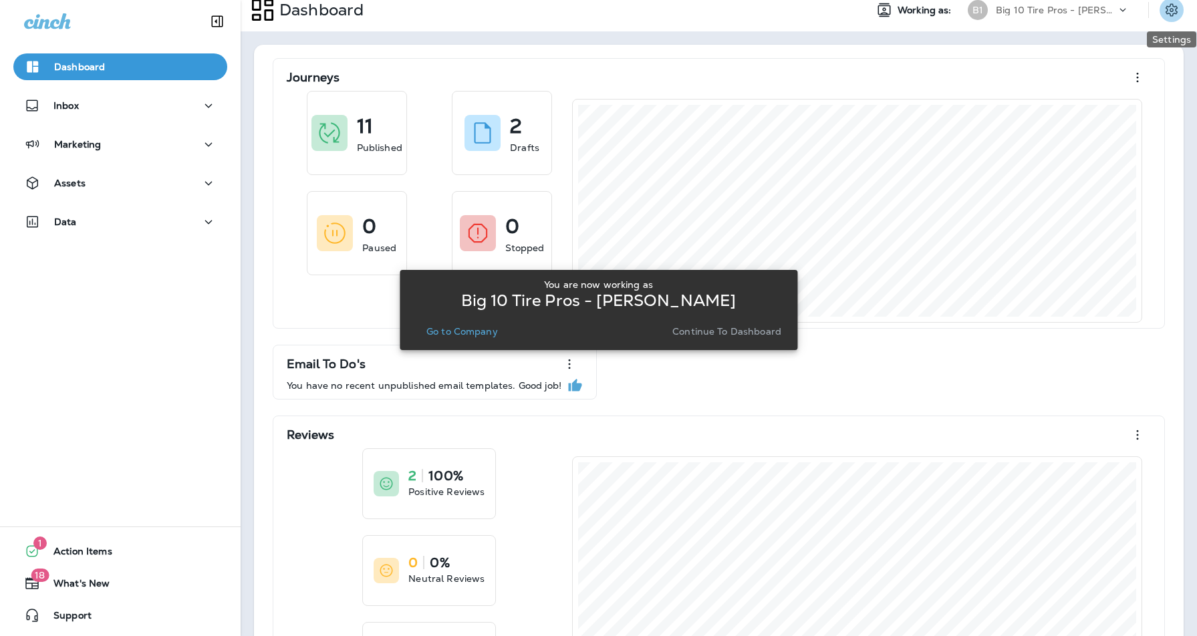
click at [1176, 9] on icon "Settings" at bounding box center [1172, 9] width 12 height 13
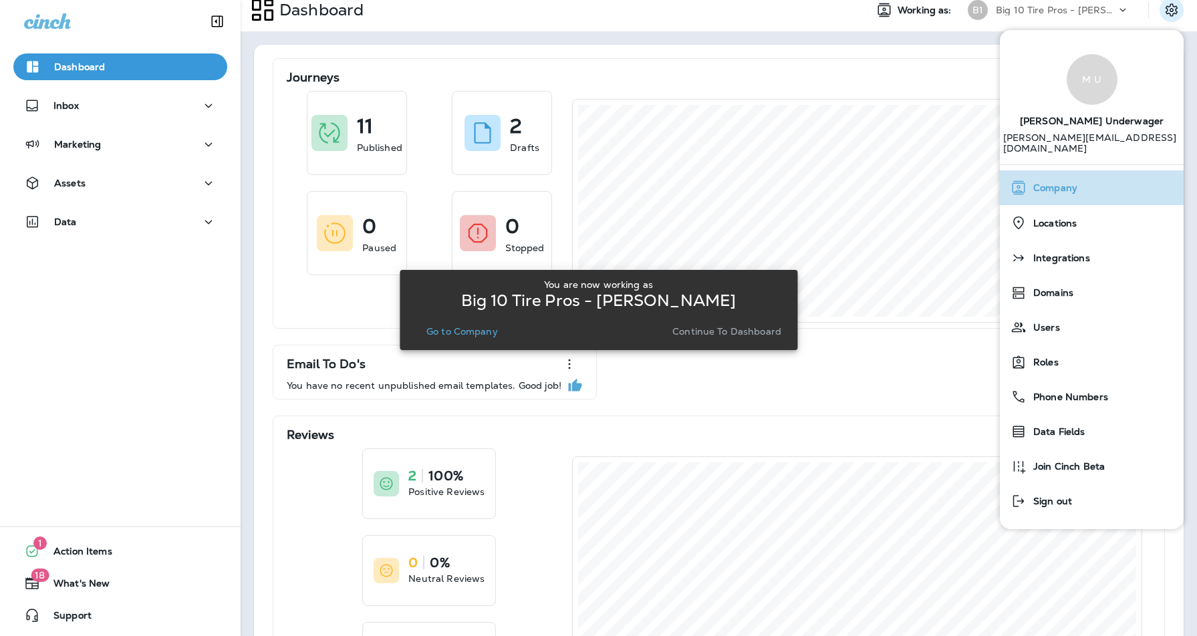
click at [1051, 182] on span "Company" at bounding box center [1052, 187] width 51 height 11
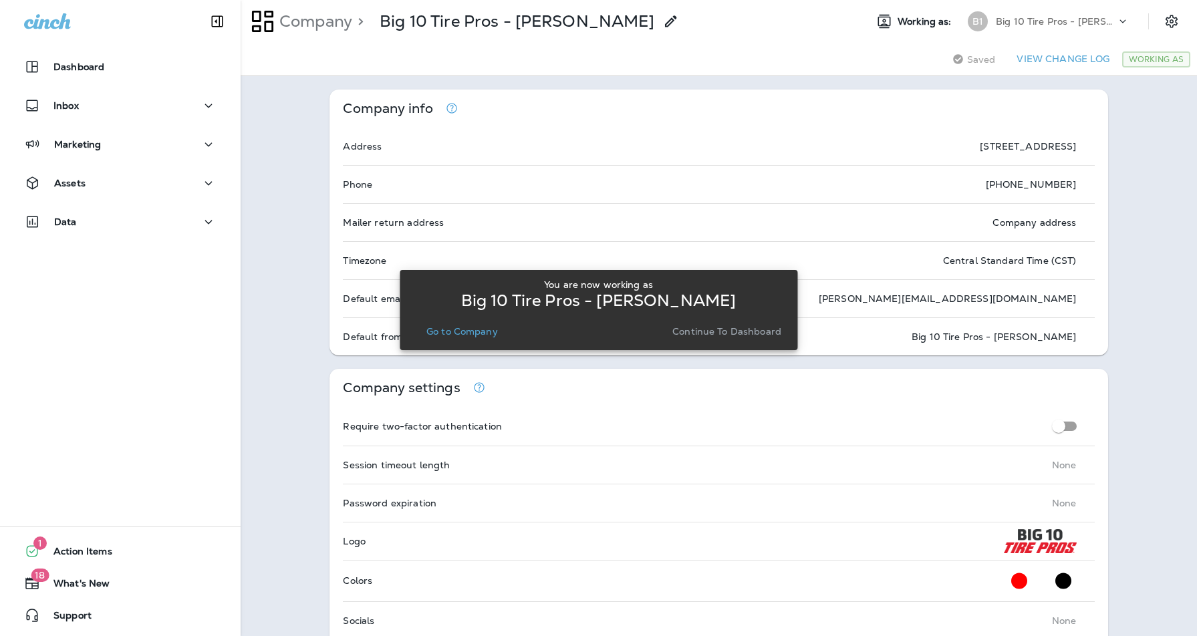
click at [1076, 27] on div "Big 10 Tire Pros - [PERSON_NAME]" at bounding box center [1056, 21] width 120 height 20
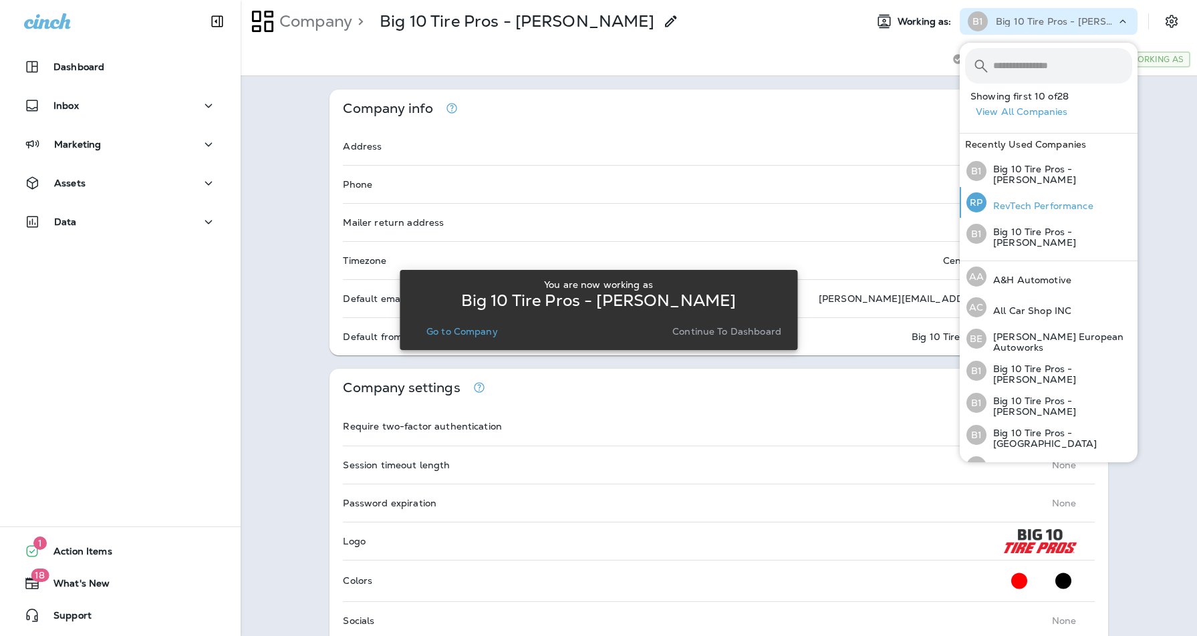
click at [1054, 205] on p "RevTech Performance" at bounding box center [1039, 206] width 107 height 11
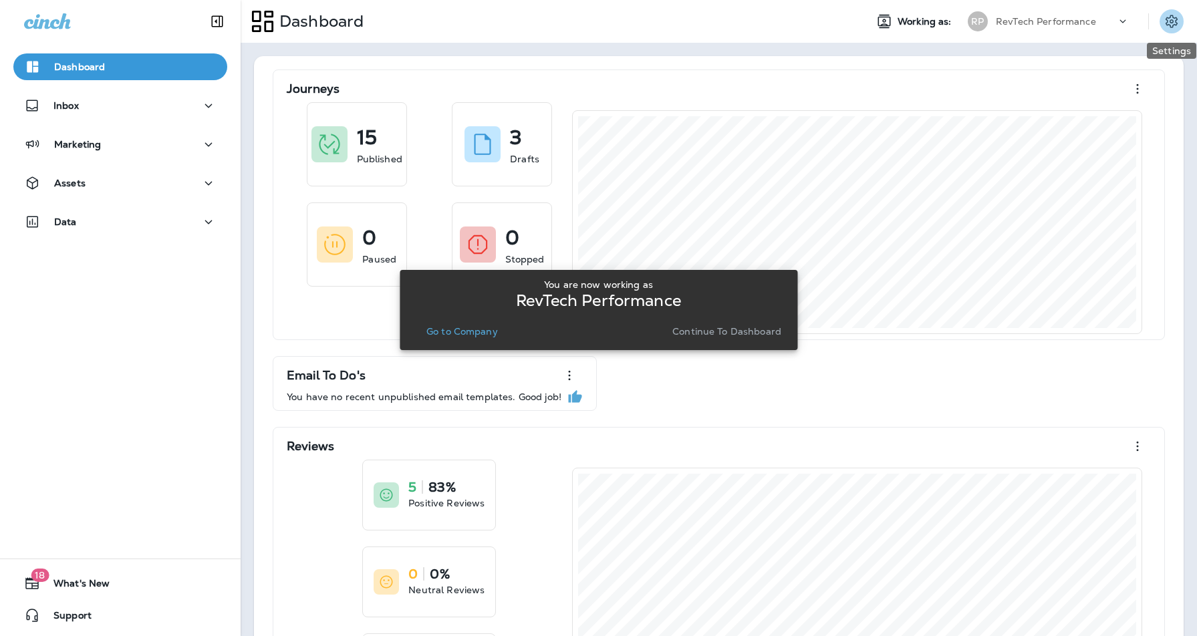
click at [1174, 21] on icon "Settings" at bounding box center [1172, 21] width 16 height 16
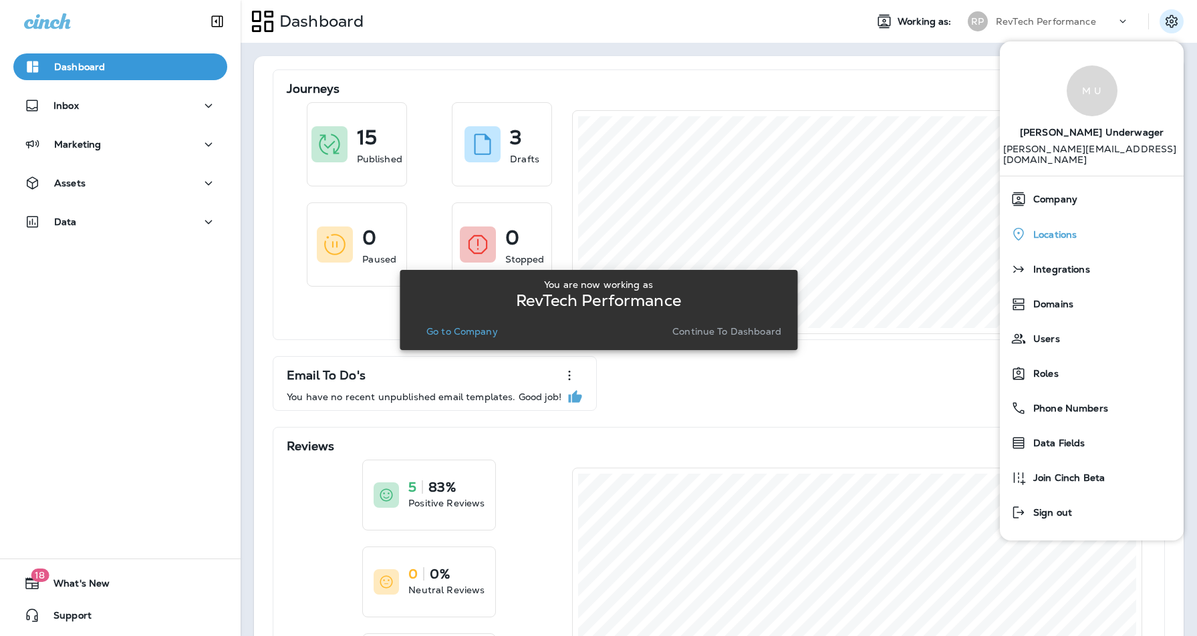
click at [1050, 229] on span "Locations" at bounding box center [1052, 234] width 50 height 11
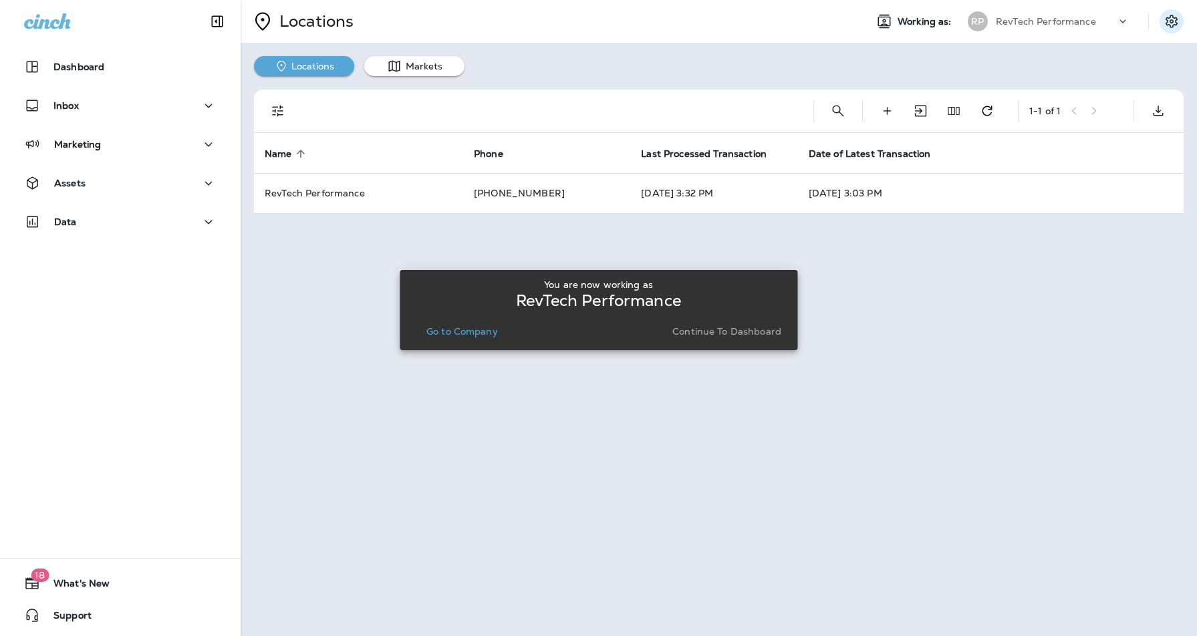
click at [1174, 22] on icon "Settings" at bounding box center [1172, 21] width 16 height 16
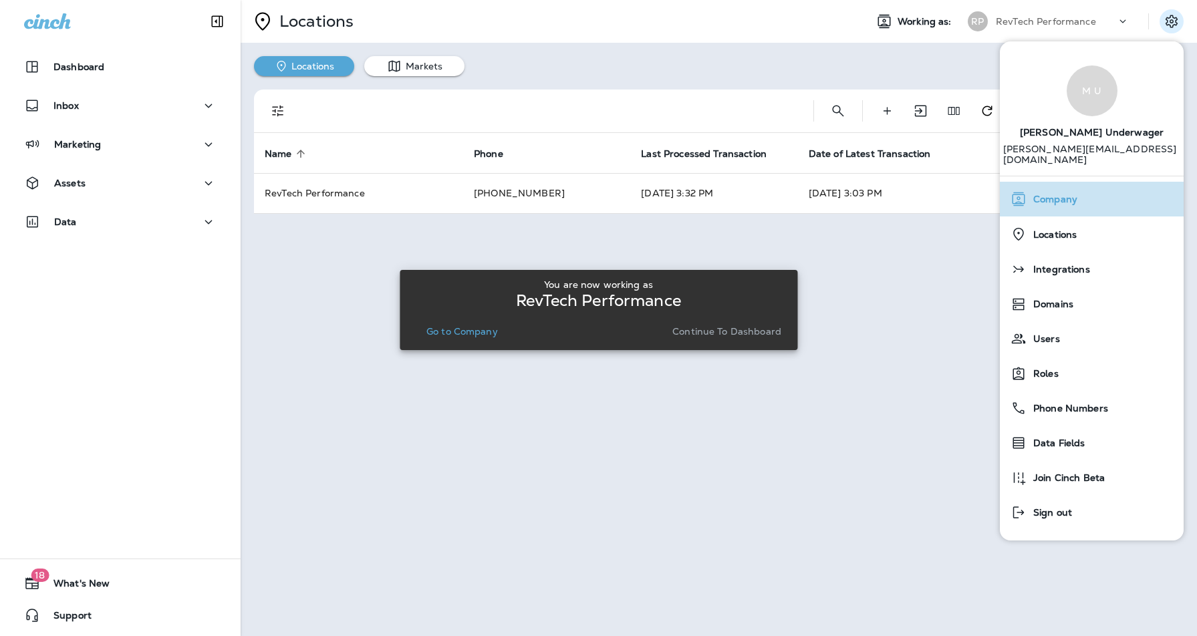
click at [1051, 194] on span "Company" at bounding box center [1052, 199] width 51 height 11
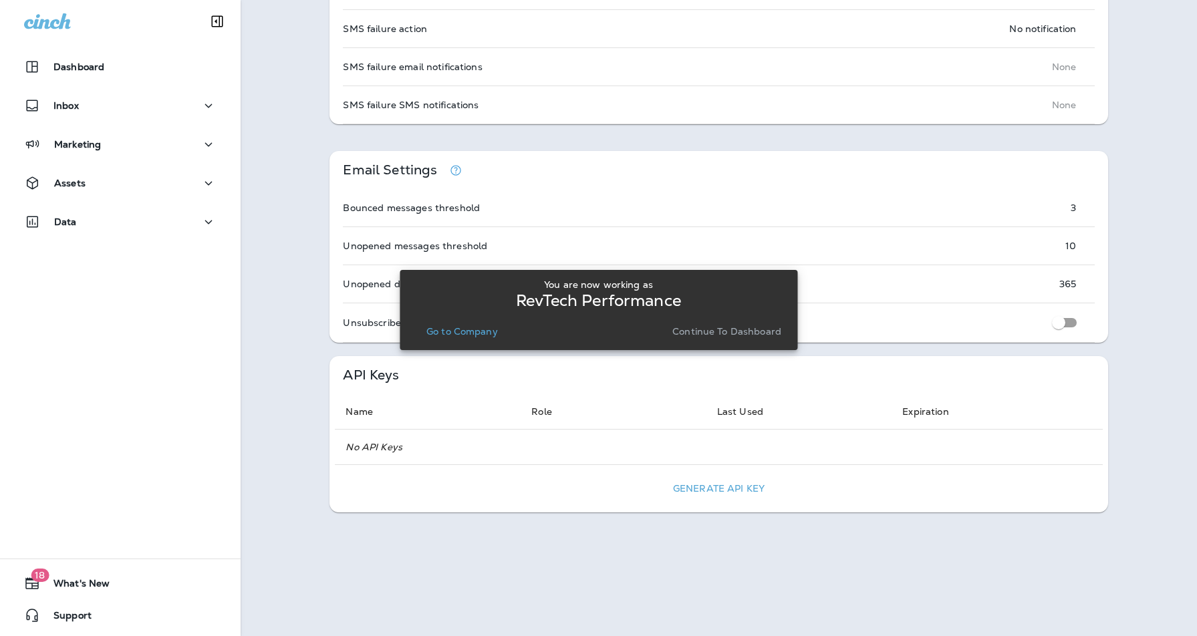
scroll to position [888, 0]
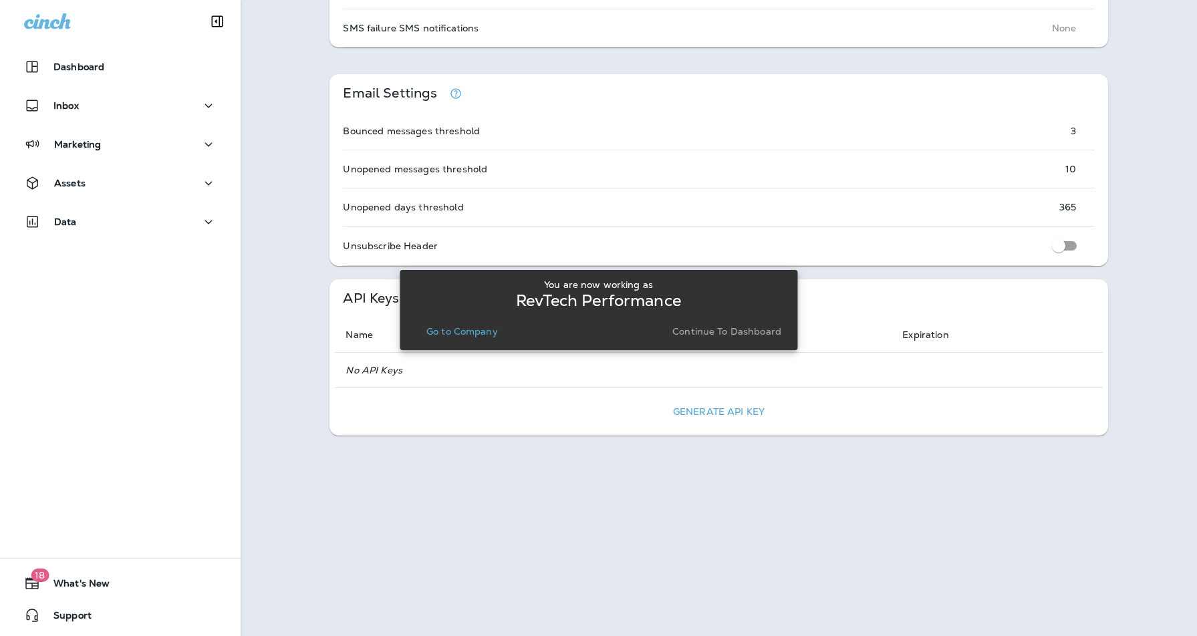
click at [734, 412] on div "You are now working as RevTech Performance Go to Company Continue to Dashboard" at bounding box center [599, 310] width 398 height 620
click at [722, 333] on p "Continue to Dashboard" at bounding box center [726, 331] width 109 height 11
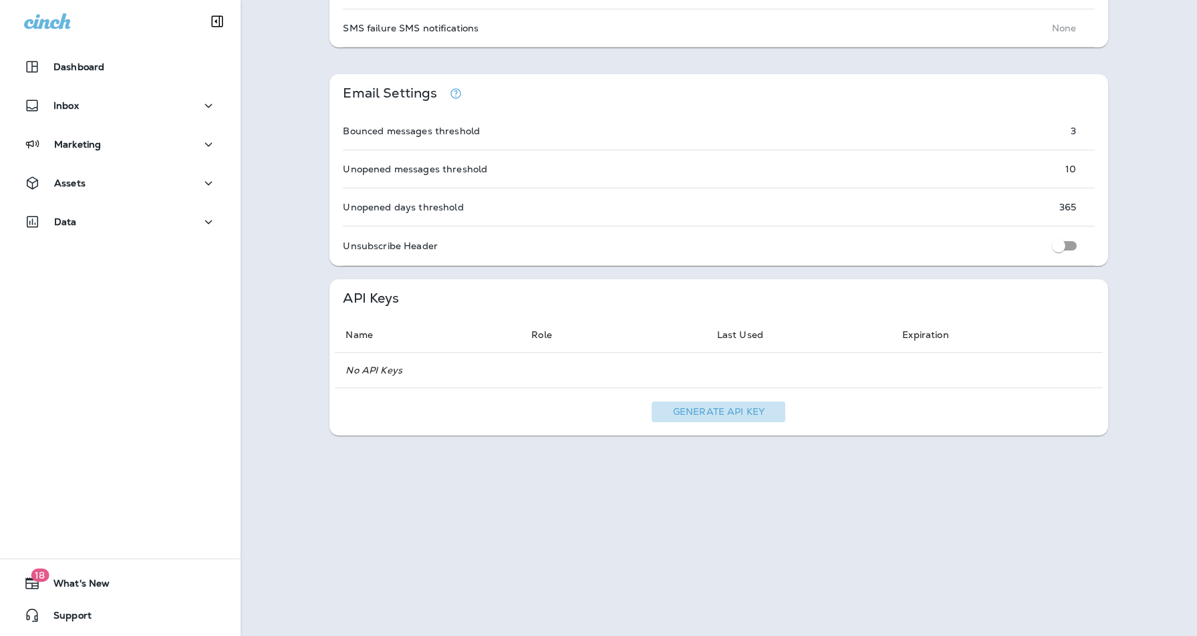
click at [733, 414] on button "Generate API Key" at bounding box center [719, 412] width 134 height 21
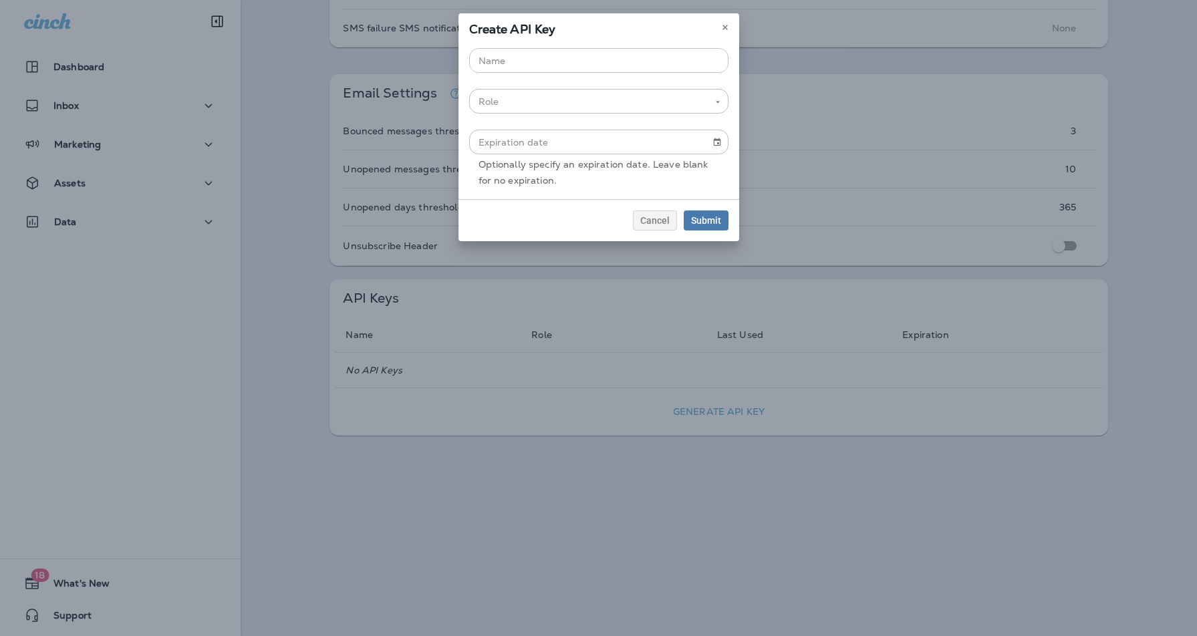
click at [568, 66] on input "Name" at bounding box center [598, 60] width 259 height 25
click at [593, 57] on input "**********" at bounding box center [598, 60] width 259 height 25
type input "**********"
click at [589, 100] on input "Role" at bounding box center [587, 101] width 229 height 17
click at [544, 166] on li "Admin" at bounding box center [598, 165] width 259 height 19
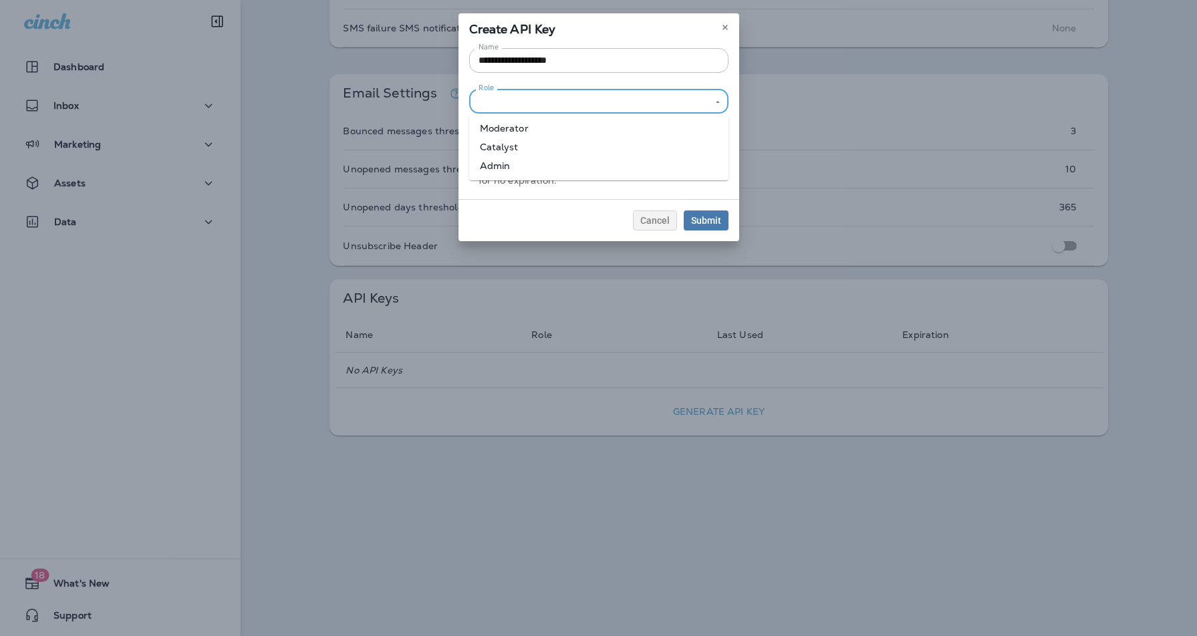
type input "*****"
click at [707, 217] on span "Submit" at bounding box center [706, 220] width 30 height 9
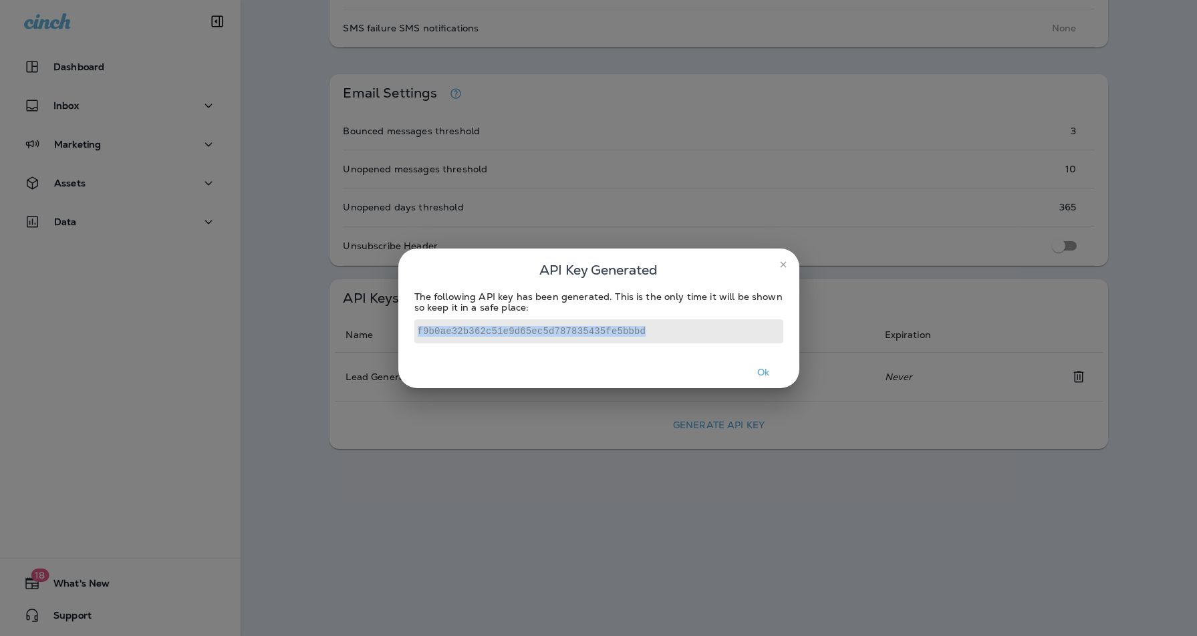
drag, startPoint x: 655, startPoint y: 329, endPoint x: 317, endPoint y: 317, distance: 337.7
click at [315, 320] on div "API Key Generated The following API key has been generated. This is the only ti…" at bounding box center [598, 318] width 1197 height 636
copy code "f9b0ae32b362c51e9d65ec5d787835435fe5bbbd"
click at [761, 371] on button "Ok" at bounding box center [764, 372] width 50 height 21
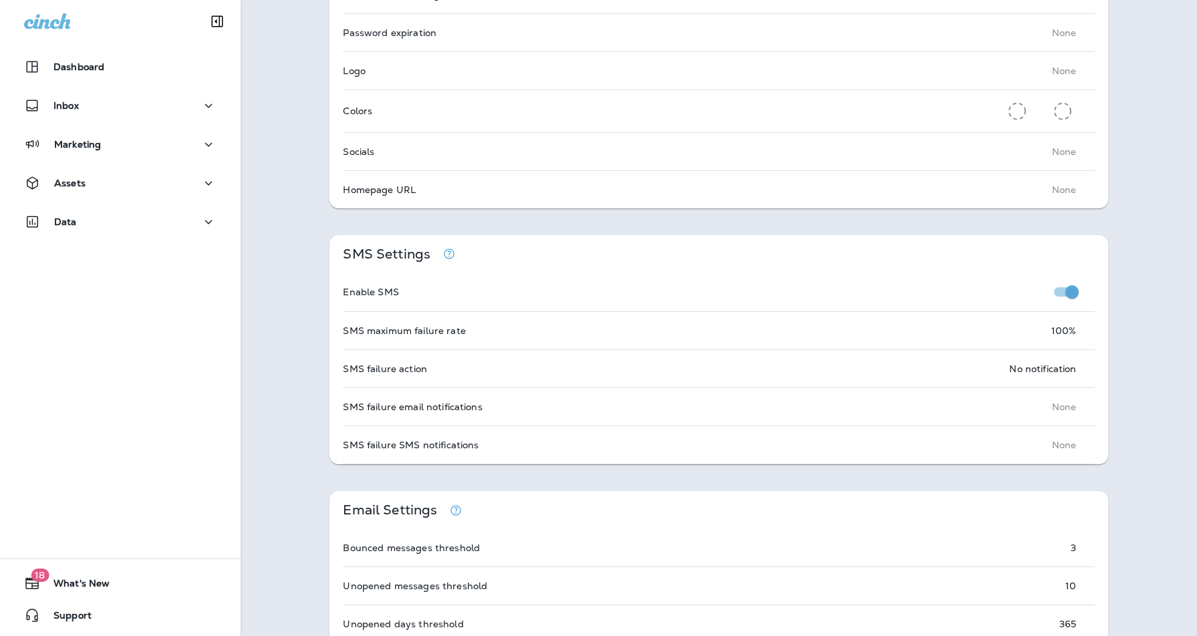
scroll to position [0, 0]
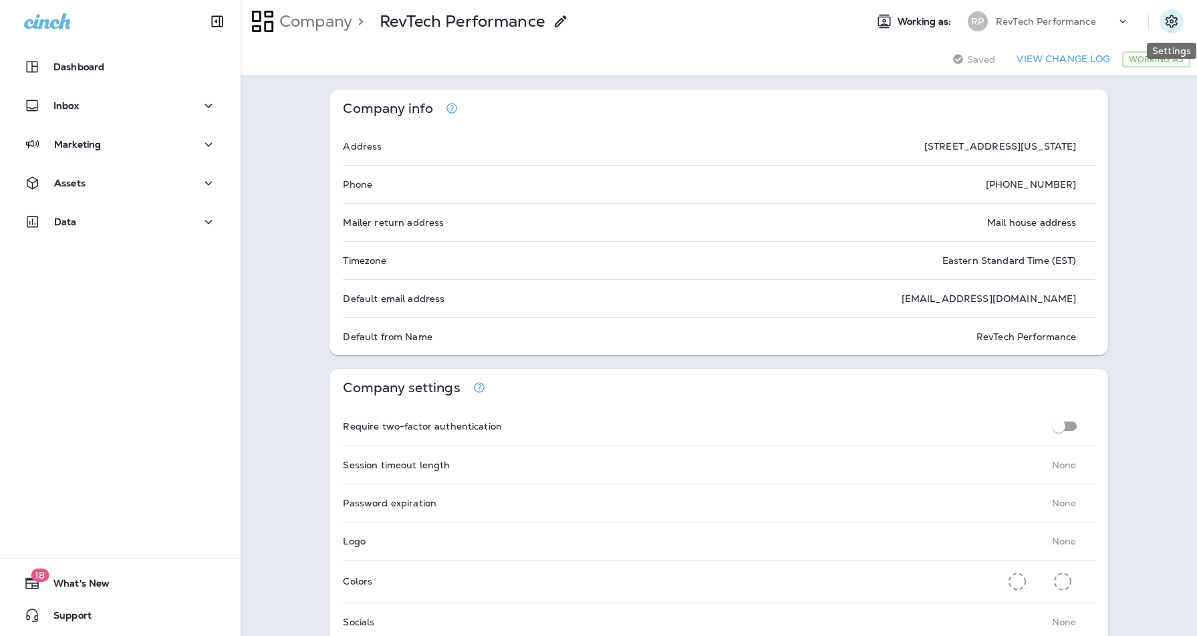
click at [1172, 23] on icon "Settings" at bounding box center [1172, 21] width 16 height 16
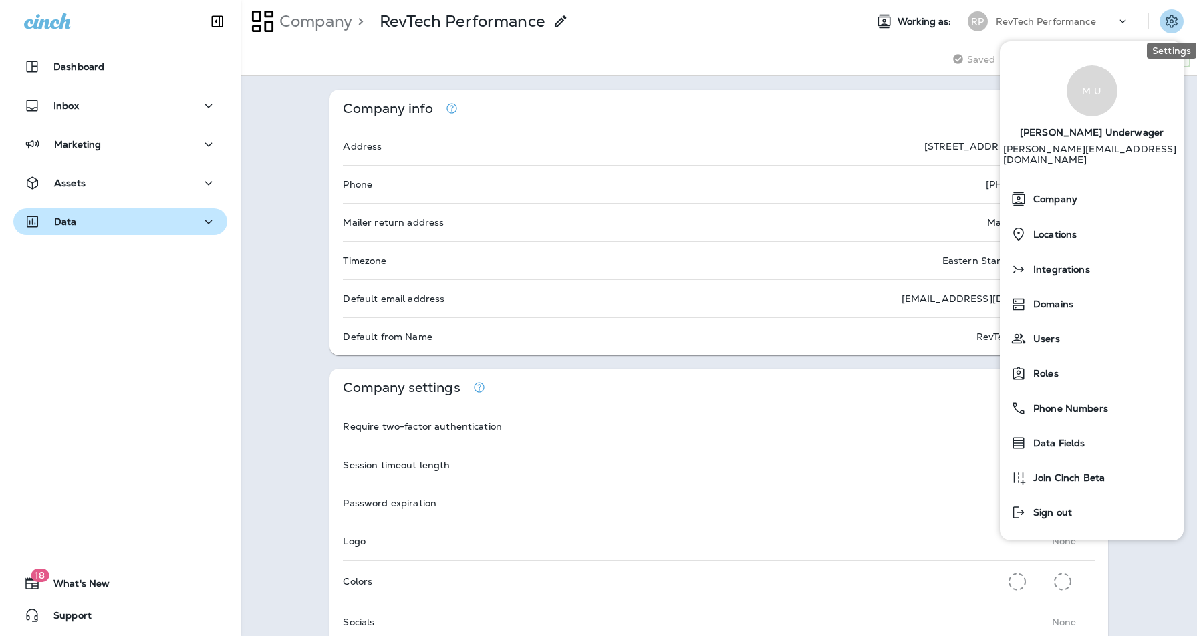
click at [207, 221] on icon "button" at bounding box center [209, 222] width 16 height 17
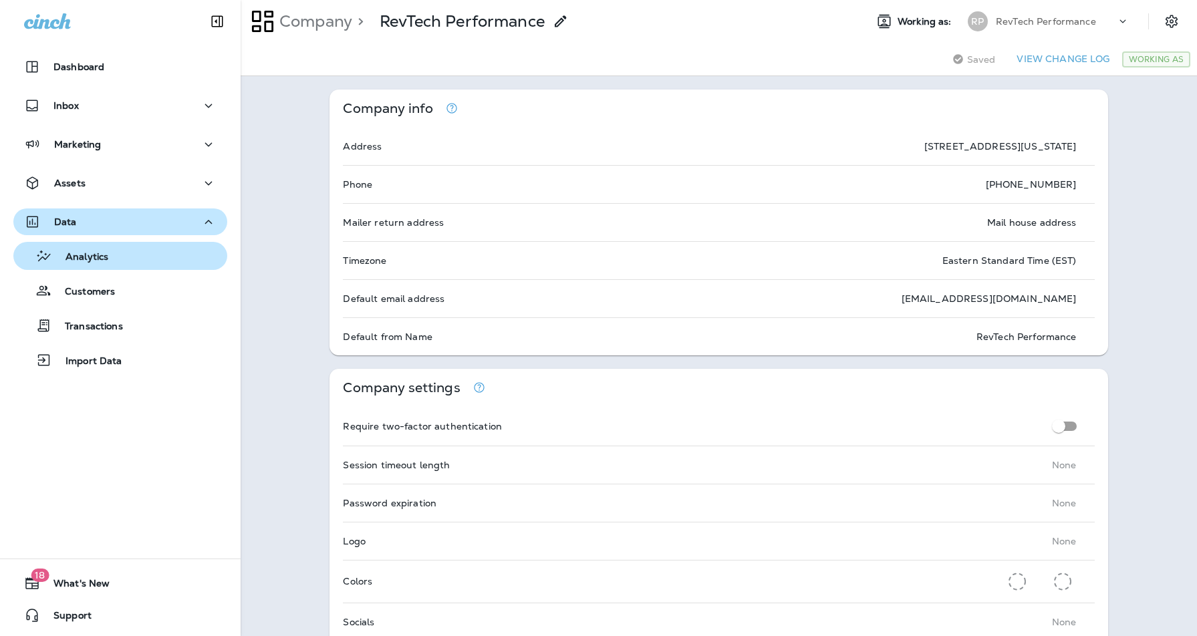
click at [132, 256] on div "Analytics" at bounding box center [120, 256] width 203 height 20
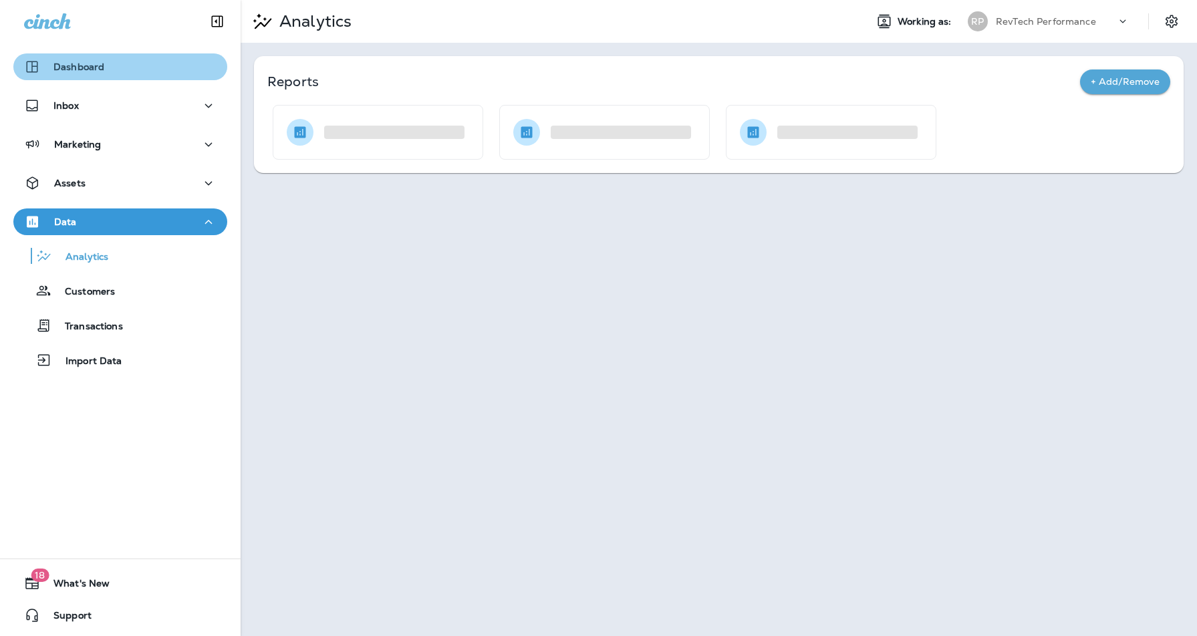
click at [91, 65] on p "Dashboard" at bounding box center [78, 66] width 51 height 11
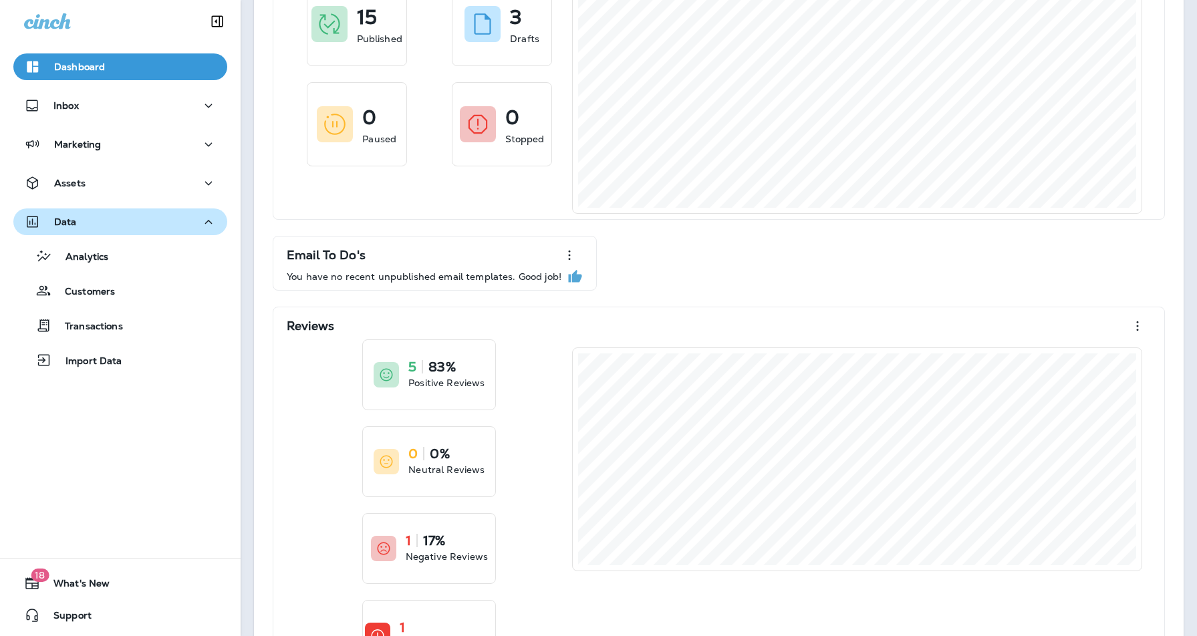
scroll to position [188, 0]
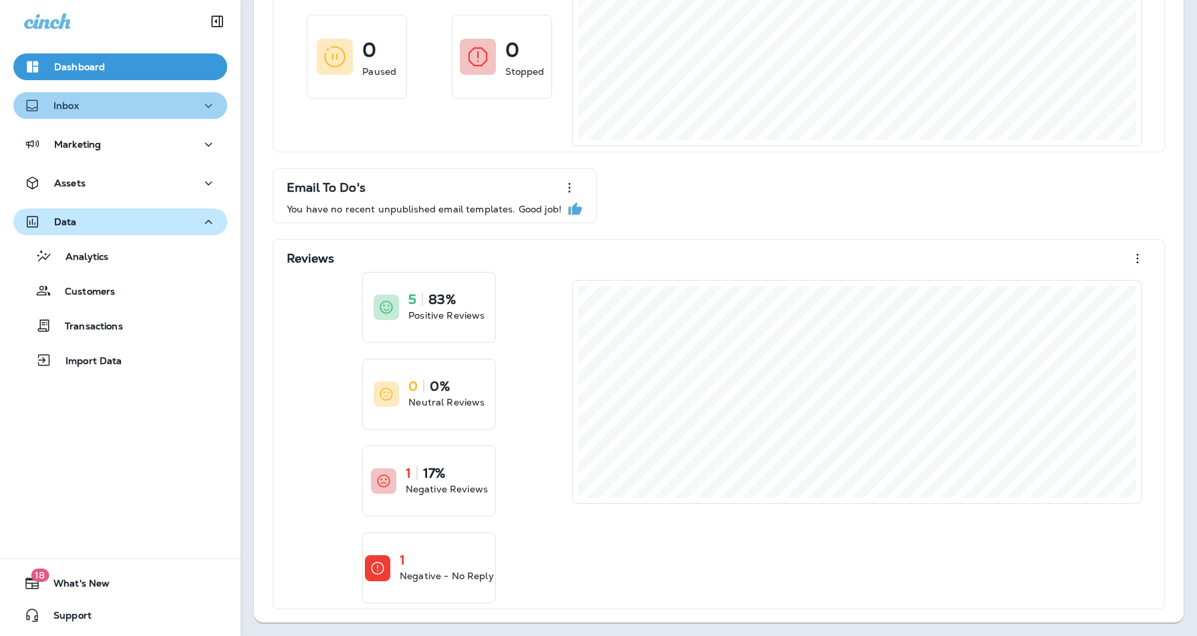
click at [110, 106] on div "Inbox" at bounding box center [120, 106] width 192 height 17
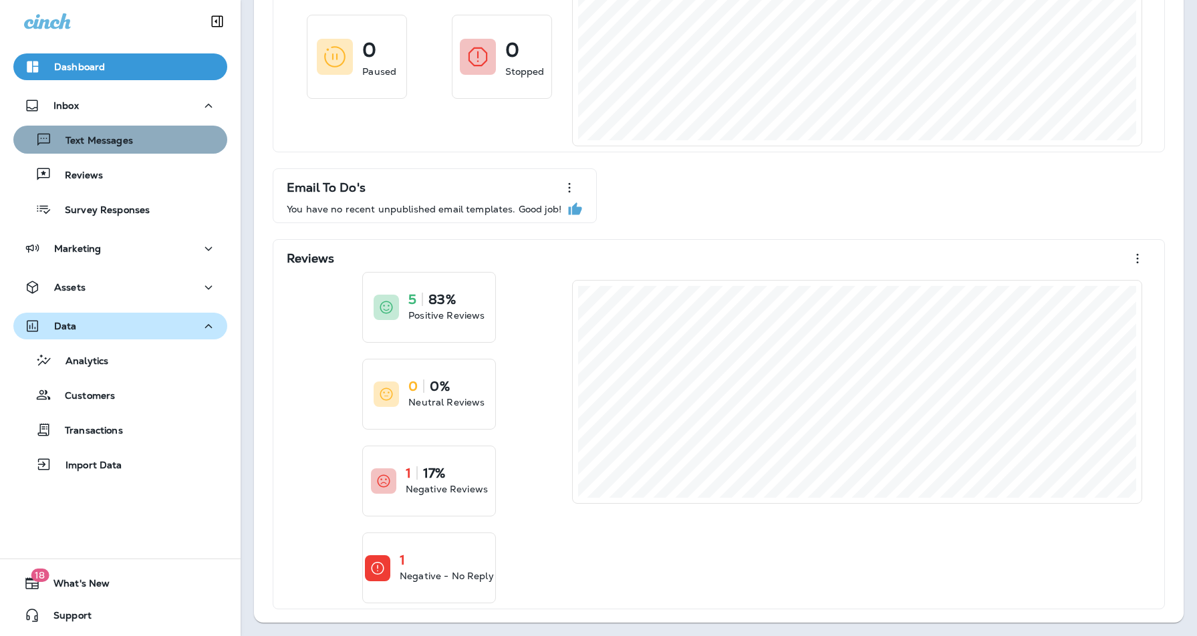
click at [118, 143] on p "Text Messages" at bounding box center [92, 141] width 81 height 13
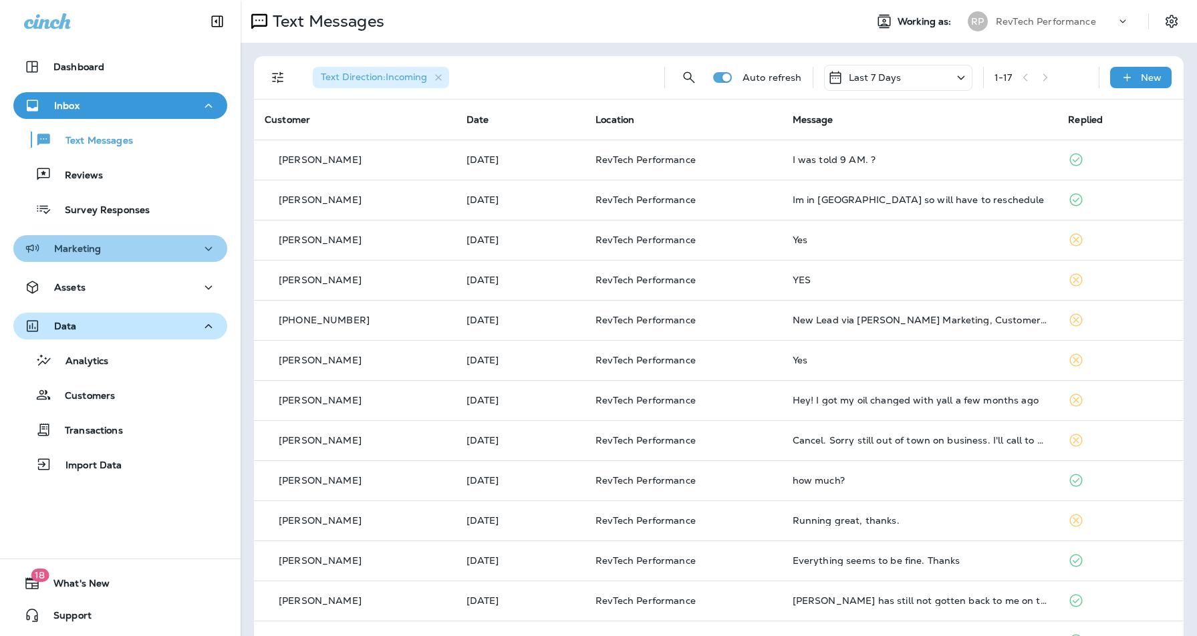
click at [114, 251] on div "Marketing" at bounding box center [120, 249] width 192 height 17
